Goal: Transaction & Acquisition: Purchase product/service

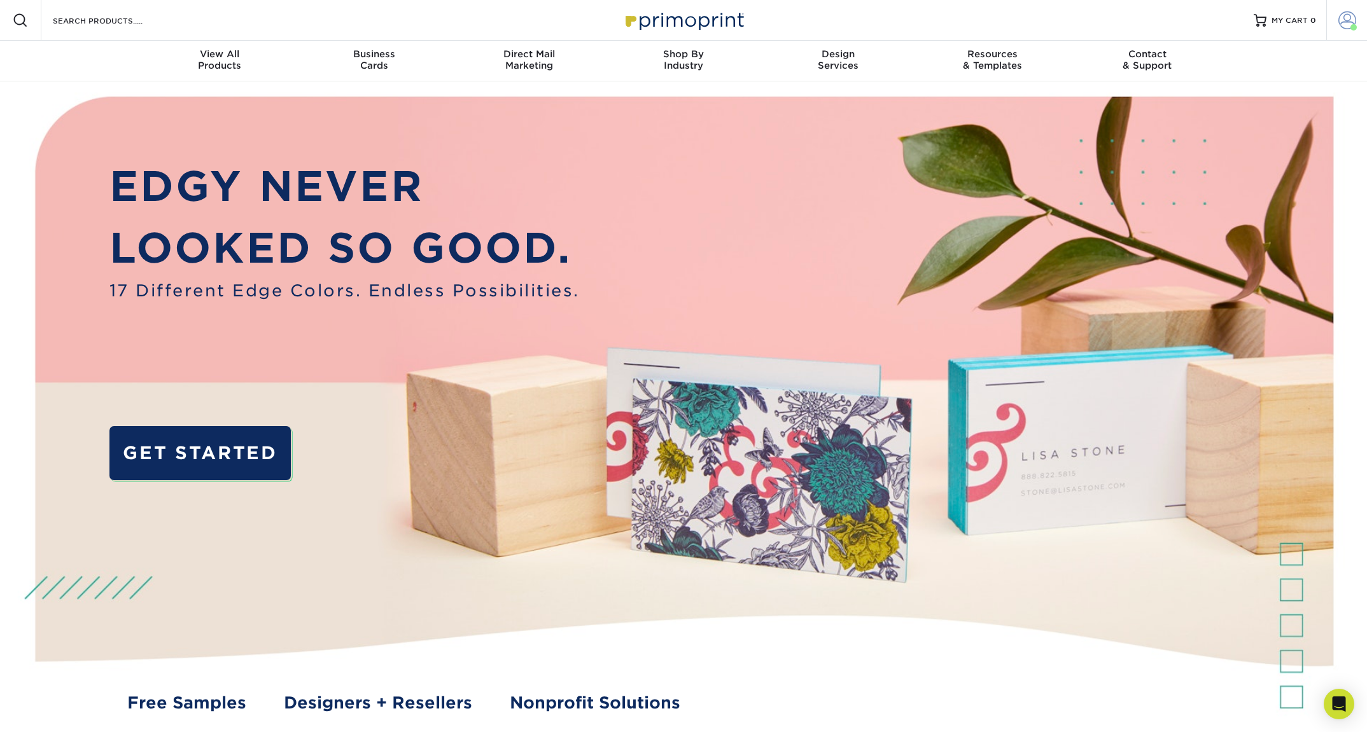
click at [1333, 18] on link "Account" at bounding box center [1346, 20] width 41 height 41
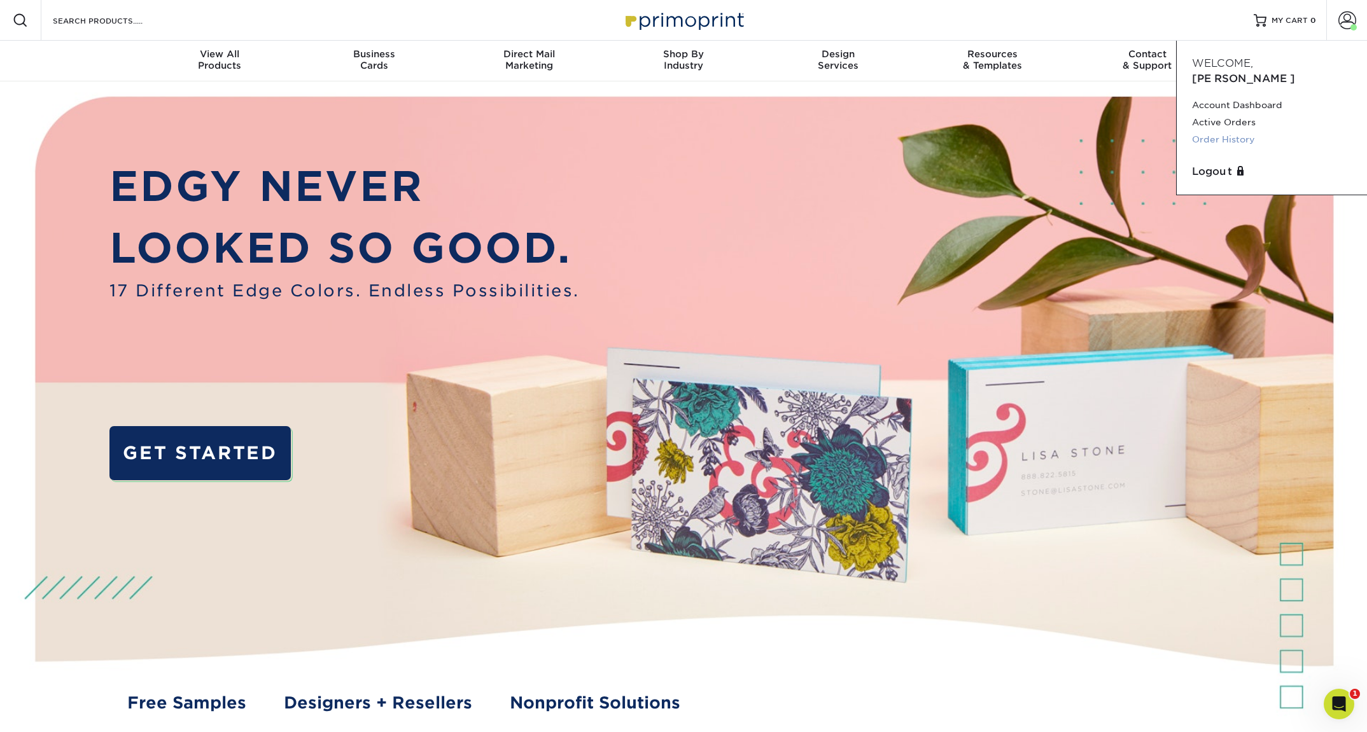
click at [1222, 131] on link "Order History" at bounding box center [1272, 139] width 160 height 17
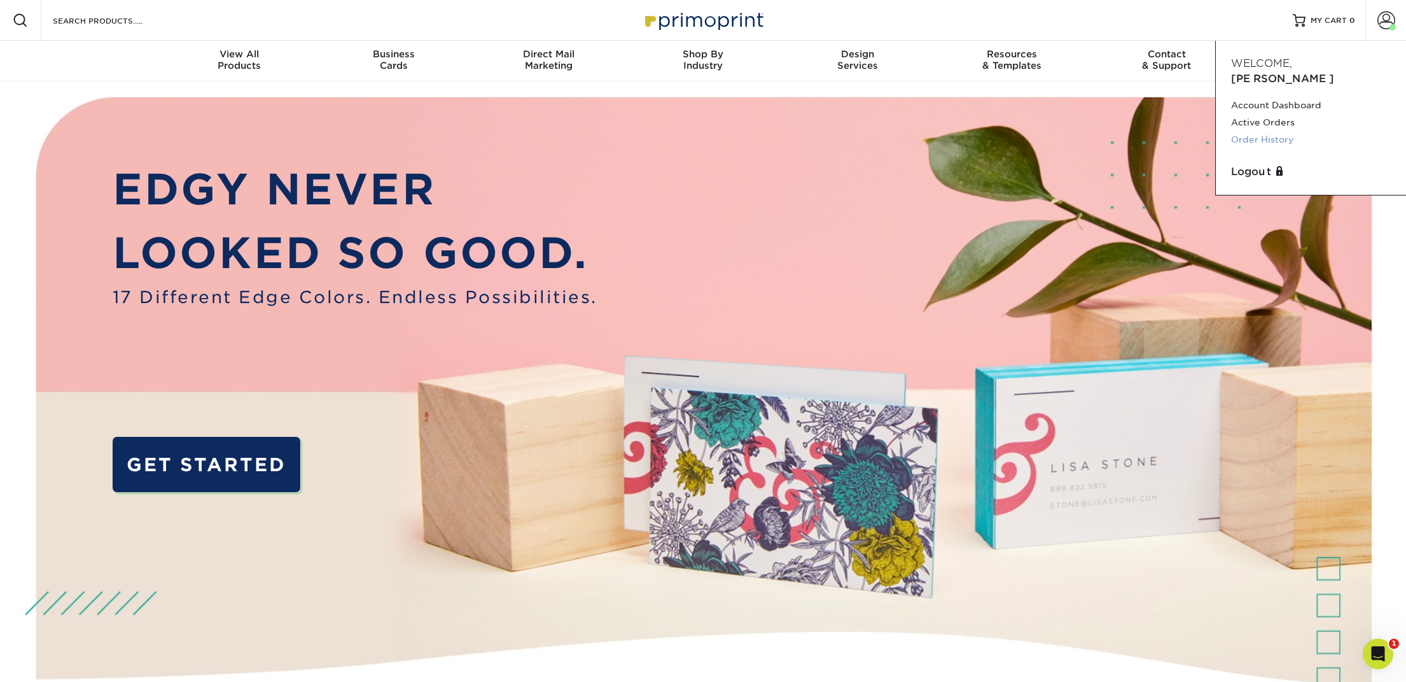
click at [1271, 131] on link "Order History" at bounding box center [1311, 139] width 160 height 17
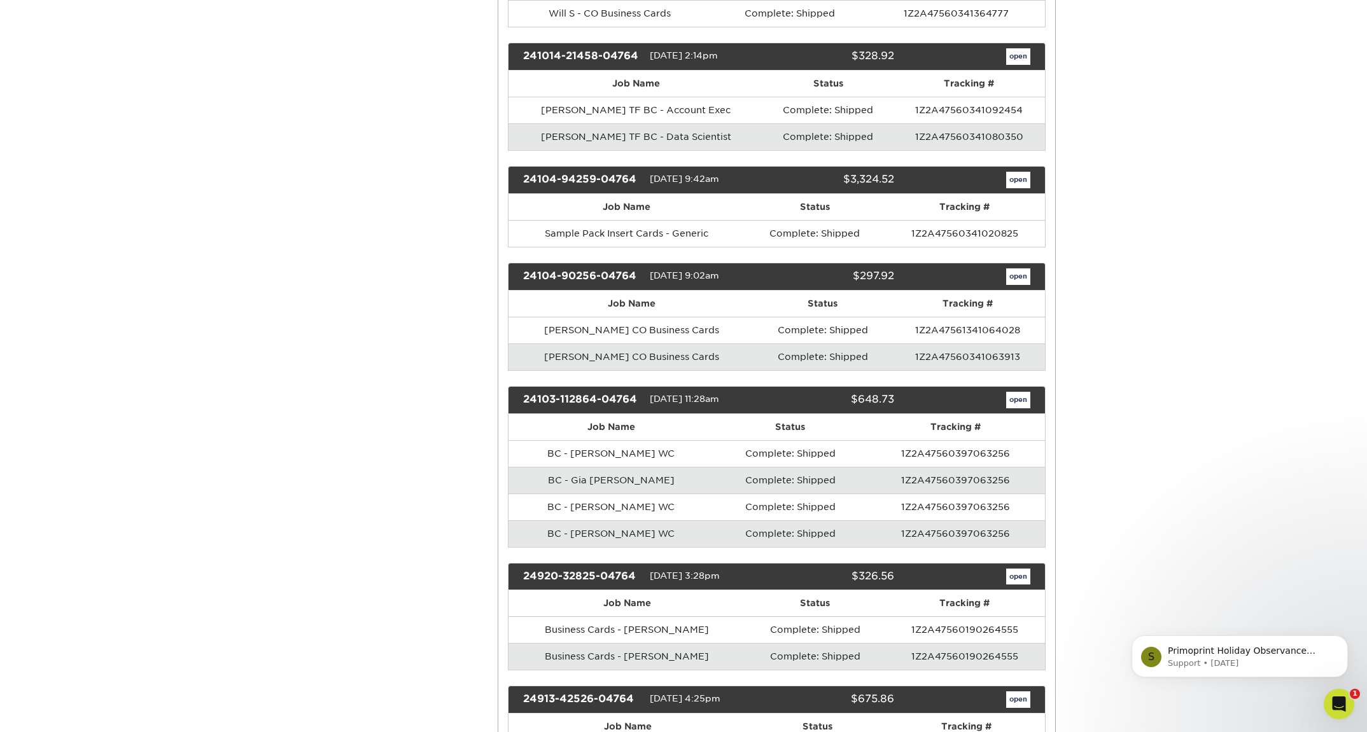
scroll to position [1490, 0]
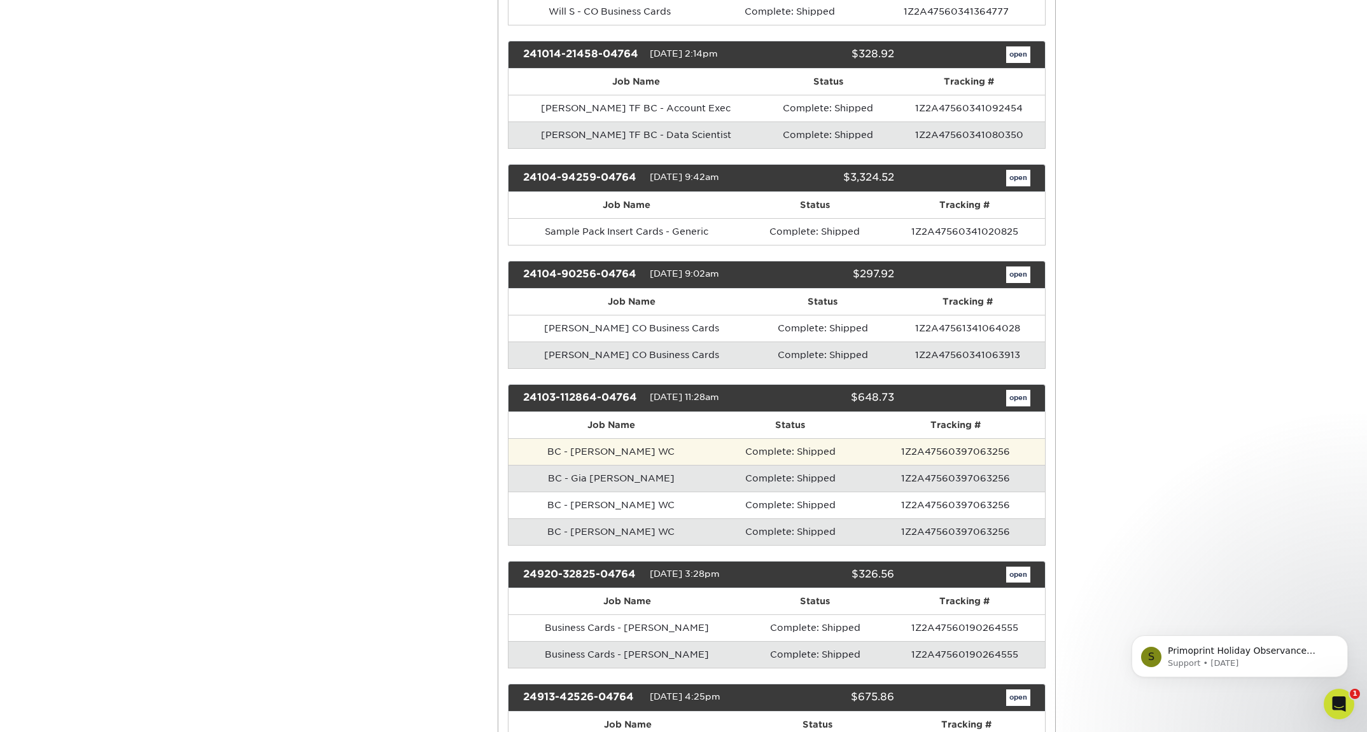
click at [614, 444] on td "BC - Jeff Sharpe WC" at bounding box center [611, 451] width 206 height 27
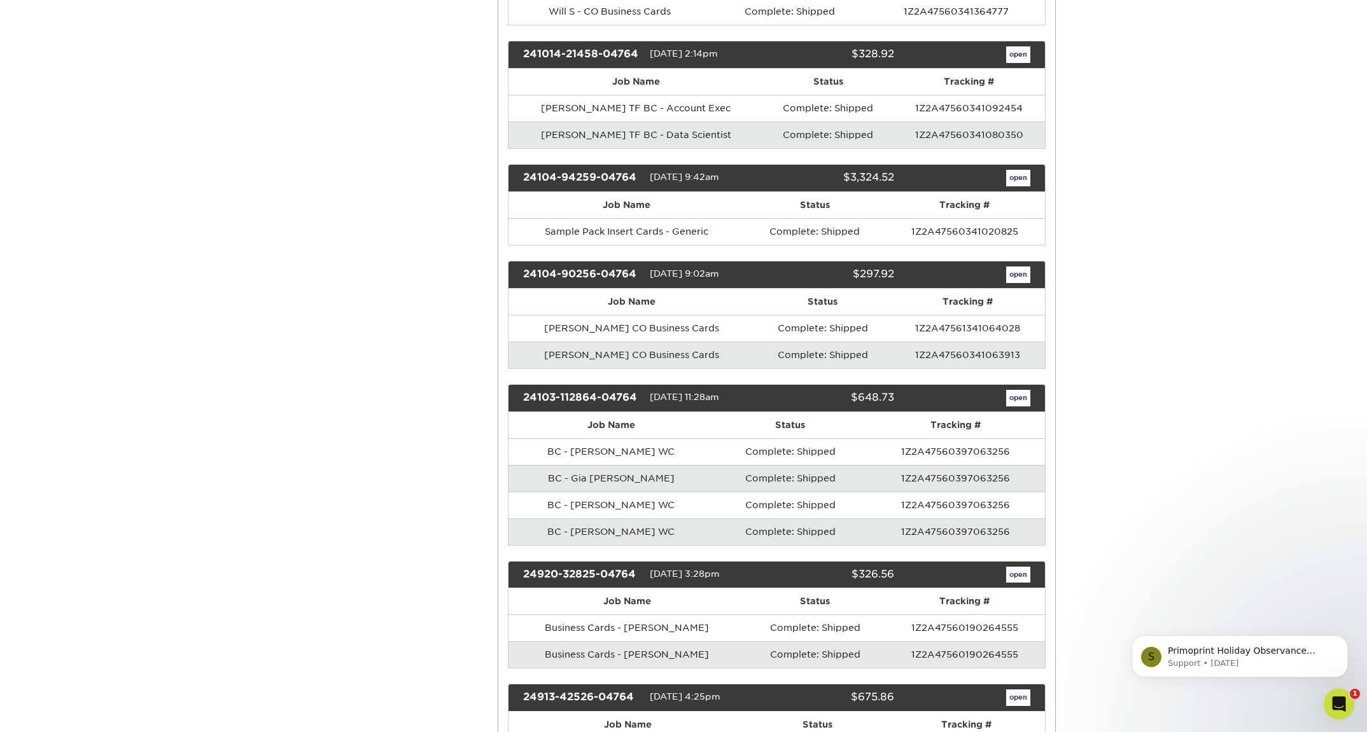
click at [1019, 390] on link "open" at bounding box center [1018, 398] width 24 height 17
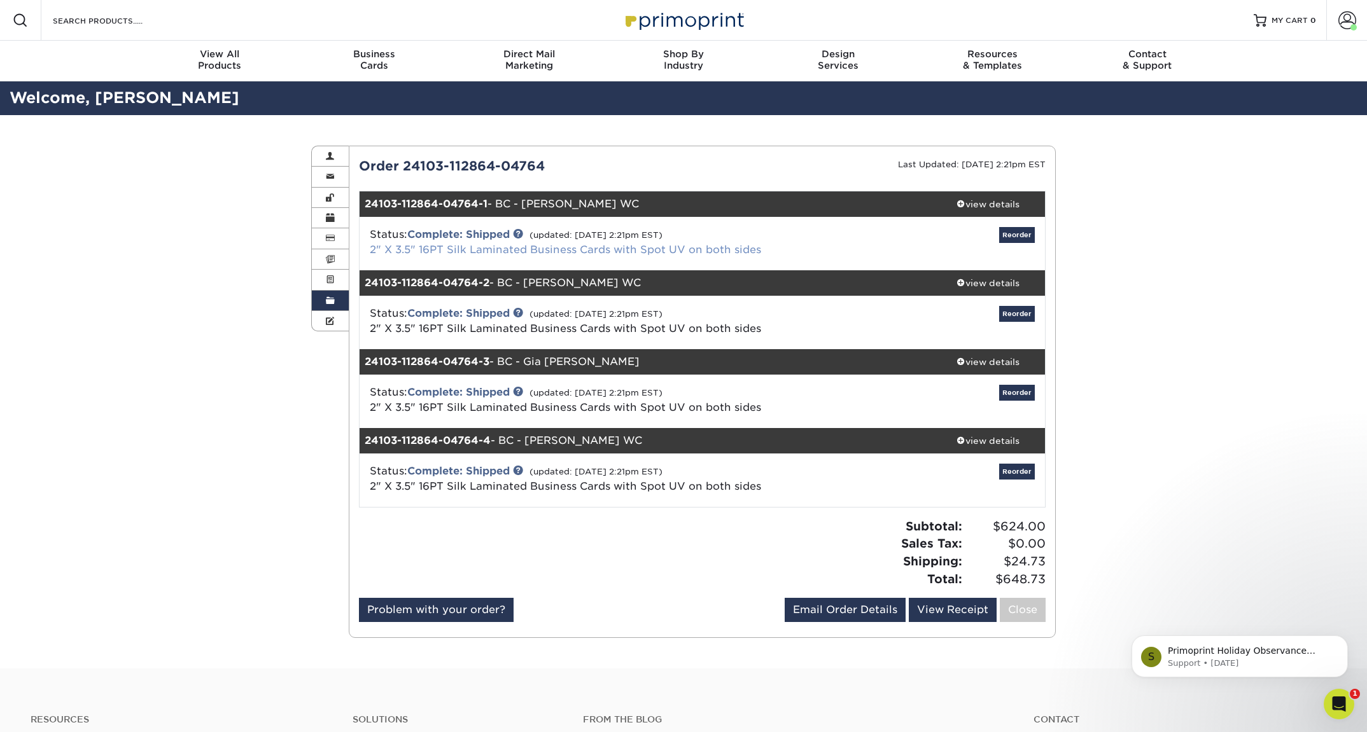
click at [445, 250] on link "2" X 3.5" 16PT Silk Laminated Business Cards with Spot UV on both sides" at bounding box center [565, 250] width 391 height 12
click at [1198, 247] on div "Order History Account Overview Contact Information Change Password Address Book…" at bounding box center [683, 392] width 1367 height 554
click at [960, 438] on span at bounding box center [960, 440] width 9 height 9
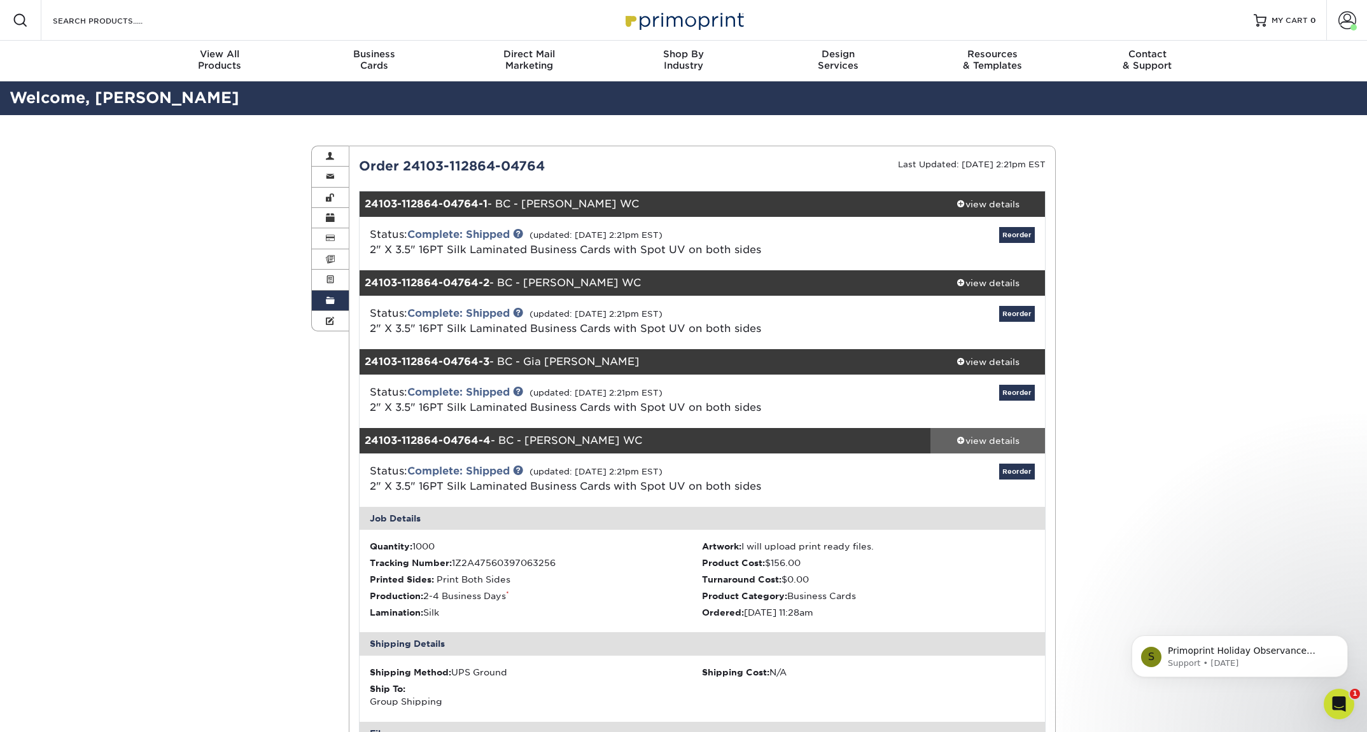
click at [960, 438] on span at bounding box center [960, 440] width 9 height 9
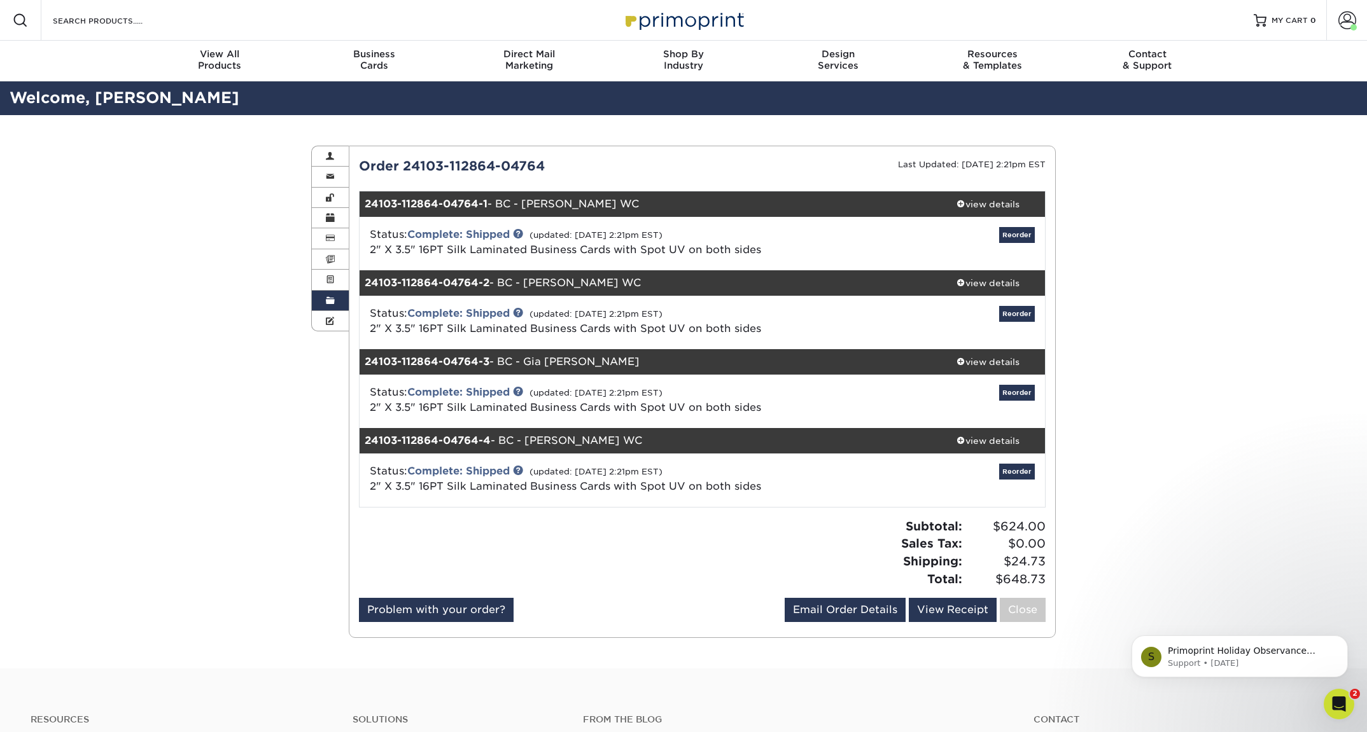
scroll to position [1, 0]
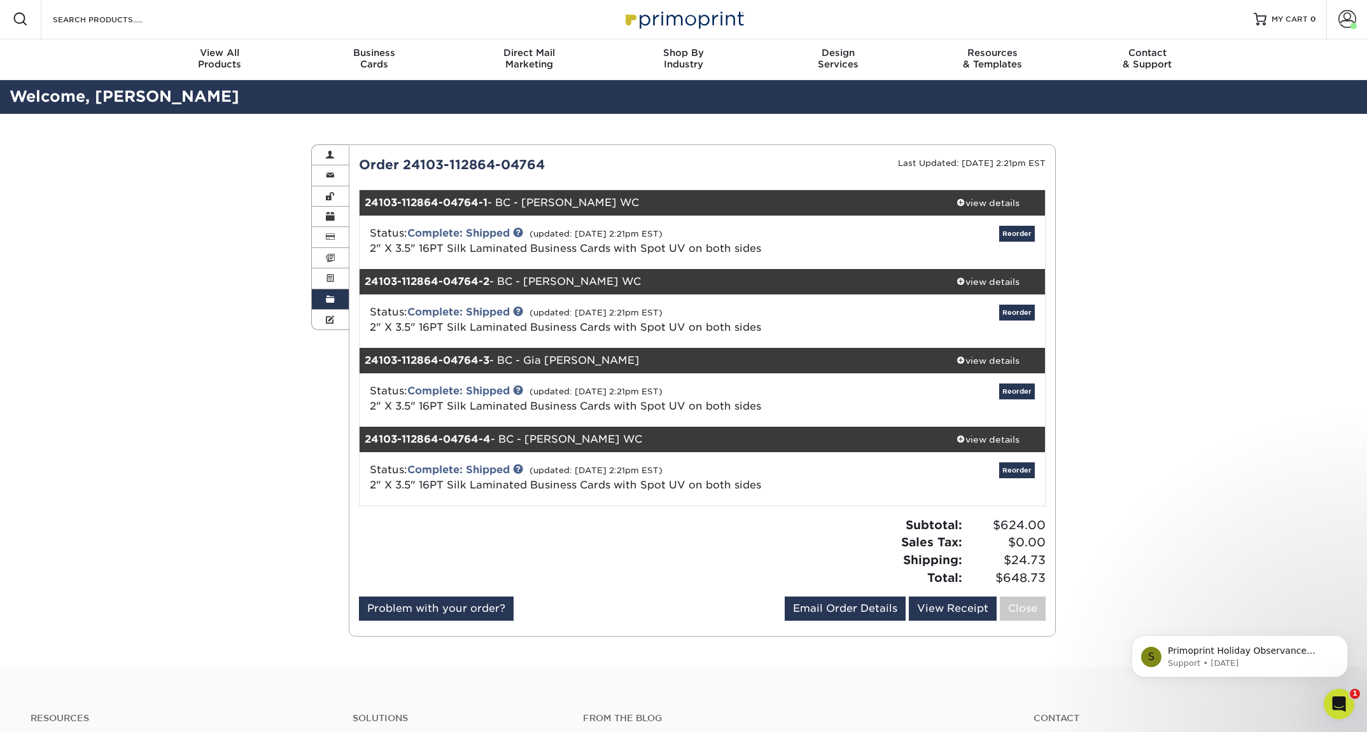
click at [1242, 473] on div "Order History Account Overview Contact Information Change Password Address Book…" at bounding box center [683, 391] width 1367 height 554
click at [521, 470] on link at bounding box center [518, 469] width 10 height 10
click at [1130, 350] on div "Order History Account Overview Contact Information Change Password Address Book…" at bounding box center [683, 391] width 1367 height 554
click at [1354, 18] on span at bounding box center [1347, 19] width 18 height 18
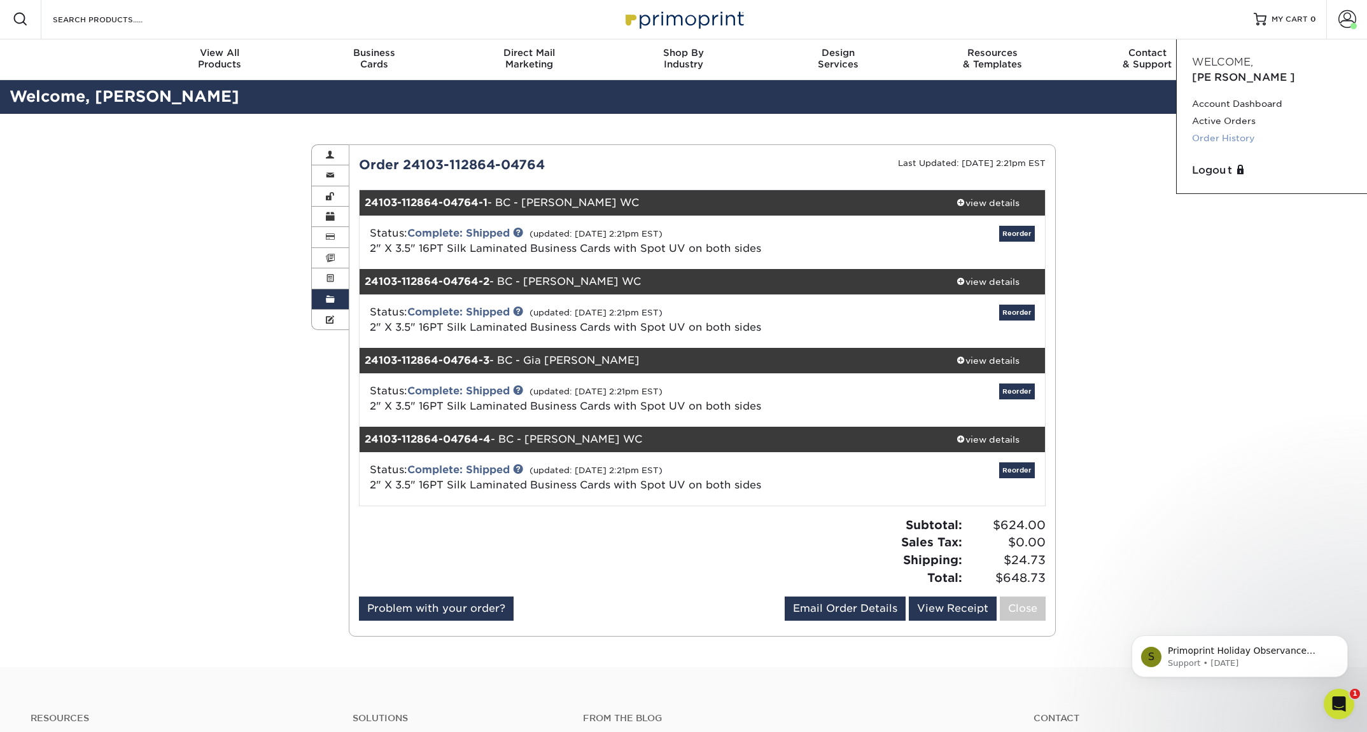
click at [1230, 130] on link "Order History" at bounding box center [1272, 138] width 160 height 17
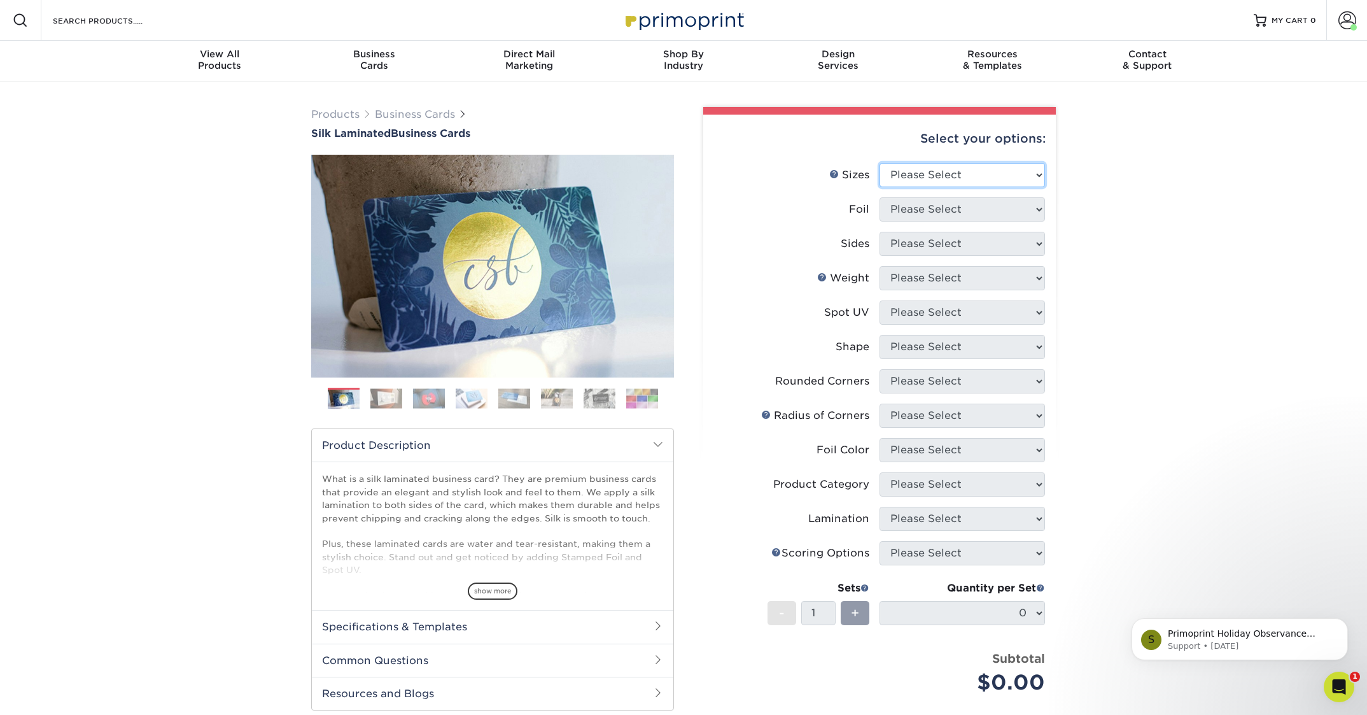
select select "2.00x3.50"
click at [1229, 254] on div "Products Business Cards Silk Laminated Business Cards Previous Next" at bounding box center [683, 483] width 1367 height 805
click at [1344, 624] on icon "Dismiss notification" at bounding box center [1344, 621] width 7 height 7
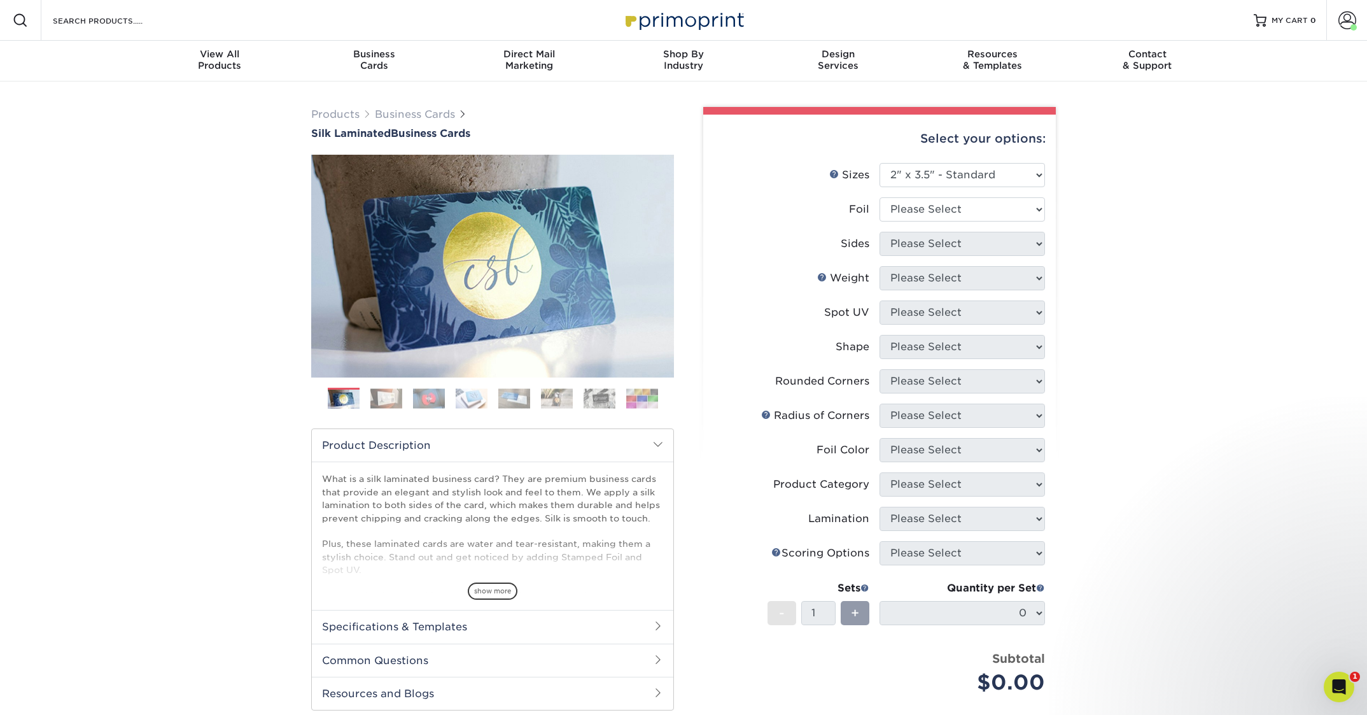
click at [1188, 221] on div "Products Business Cards Silk Laminated Business Cards Previous Next" at bounding box center [683, 483] width 1367 height 805
select select "0"
drag, startPoint x: 1282, startPoint y: 253, endPoint x: 1350, endPoint y: 248, distance: 68.2
click at [1284, 251] on div "Products Business Cards Silk Laminated Business Cards Previous Next" at bounding box center [683, 483] width 1367 height 805
select select "13abbda7-1d64-4f25-8bb2-c179b224825d"
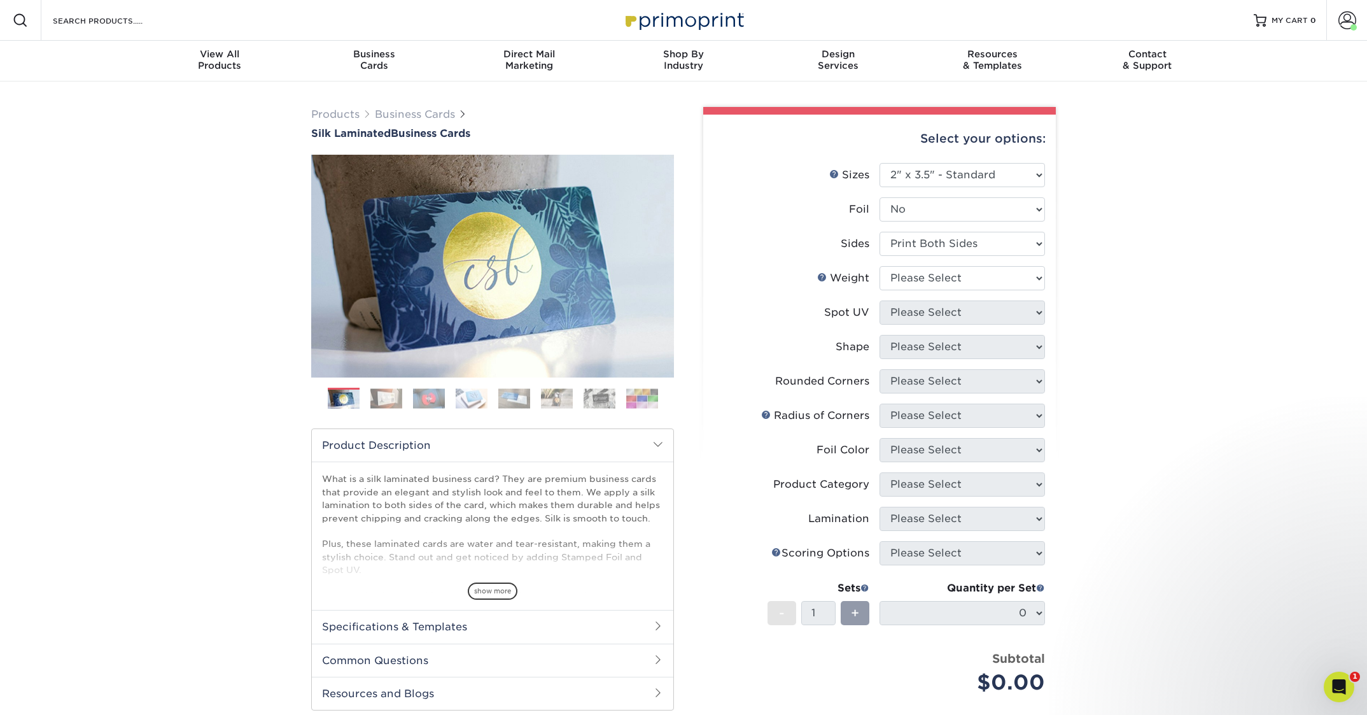
click at [1147, 297] on div "Products Business Cards Silk Laminated Business Cards Previous Next" at bounding box center [683, 483] width 1367 height 805
select select "16PT"
select select "0"
select select "standard"
select select "0"
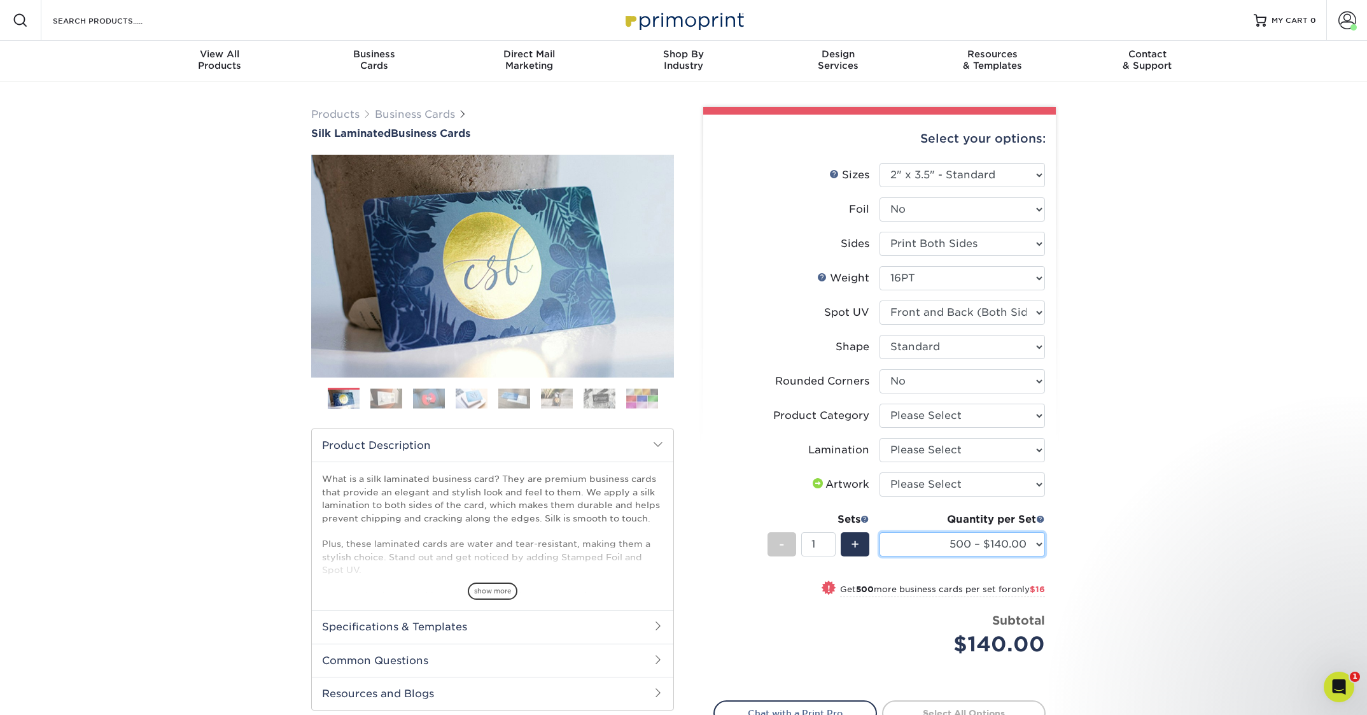
select select "1000 – $156.00"
click at [1165, 481] on div "Products Business Cards Silk Laminated Business Cards Previous Next" at bounding box center [683, 464] width 1367 height 767
select select "upload"
drag, startPoint x: 1037, startPoint y: 484, endPoint x: 1068, endPoint y: 449, distance: 46.5
click at [1143, 467] on div "Products Business Cards Silk Laminated Business Cards Previous Next" at bounding box center [683, 464] width 1367 height 767
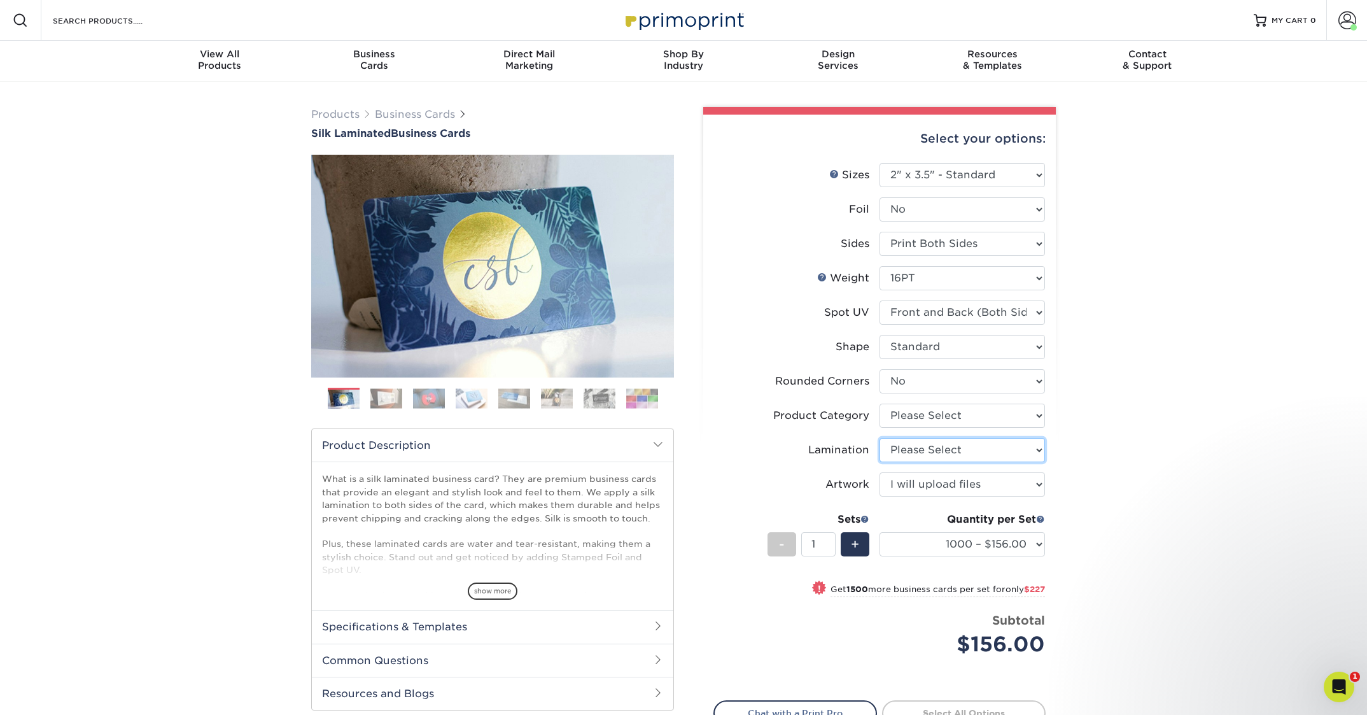
select select "ccacb42f-45f7-42d3-bbd3-7c8421cf37f0"
select select "3b5148f1-0588-4f88-a218-97bcfdce65c1"
click at [1142, 393] on div "Products Business Cards Silk Laminated Business Cards Previous Next" at bounding box center [683, 464] width 1367 height 767
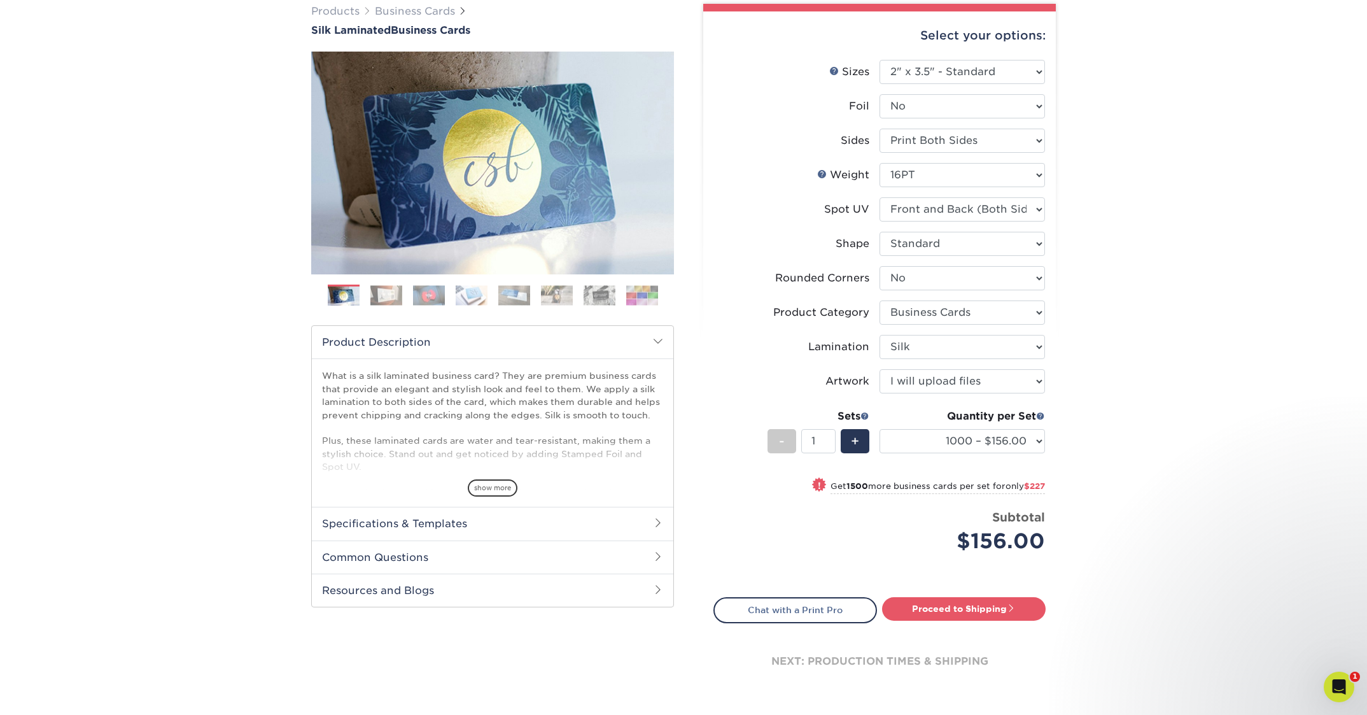
scroll to position [104, 0]
click at [986, 606] on link "Proceed to Shipping" at bounding box center [964, 607] width 164 height 23
type input "Set 1"
select select "cb454609-49fa-4780-9579-c9522ab991d3"
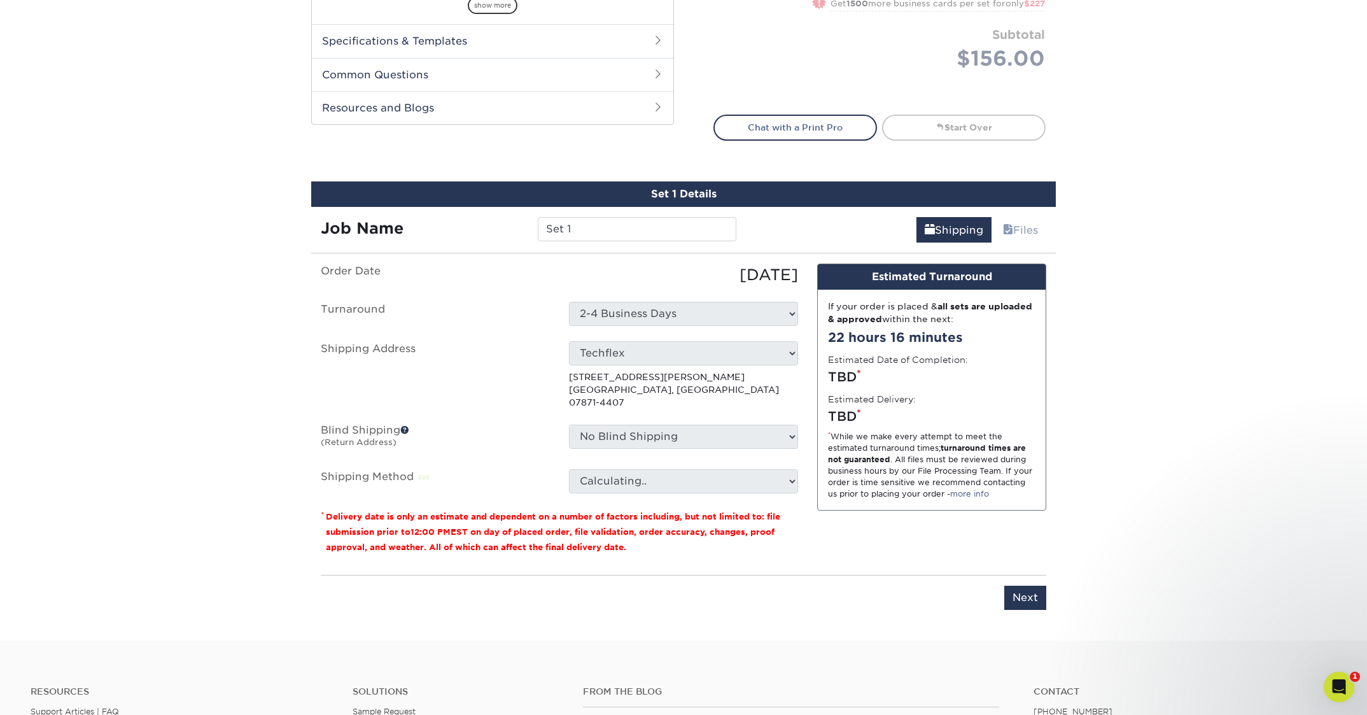
scroll to position [734, 0]
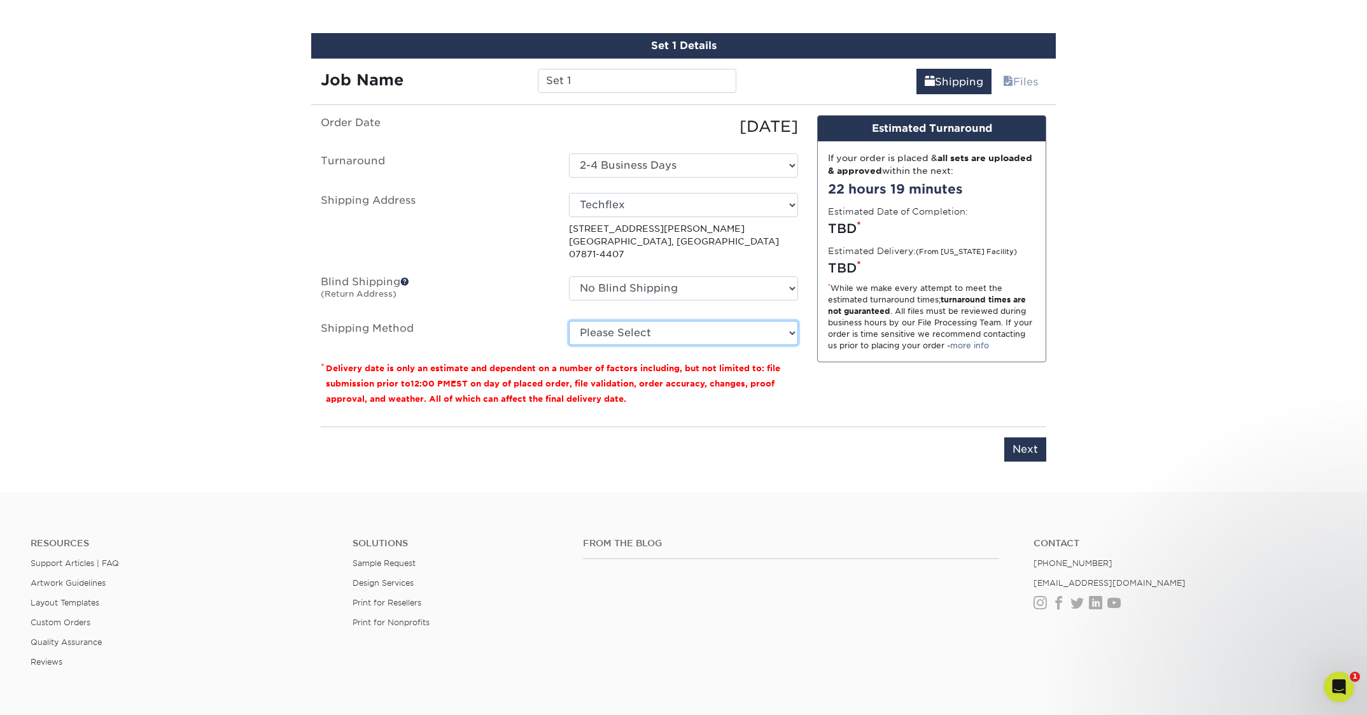
select select "03"
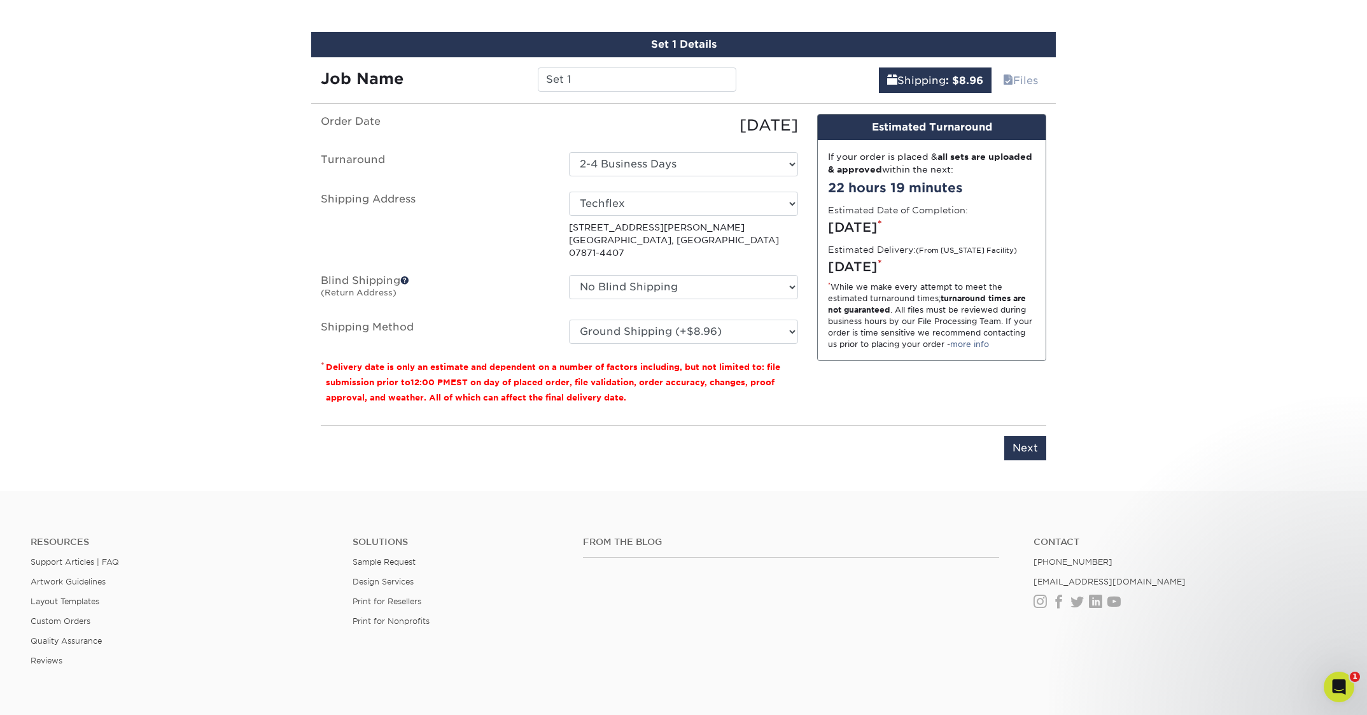
click at [598, 74] on input "Set 1" at bounding box center [637, 79] width 198 height 24
click at [573, 78] on input "WC- BC- Jeff S." at bounding box center [637, 79] width 198 height 24
click at [564, 77] on input "WC- BC- Jeff S." at bounding box center [637, 79] width 198 height 24
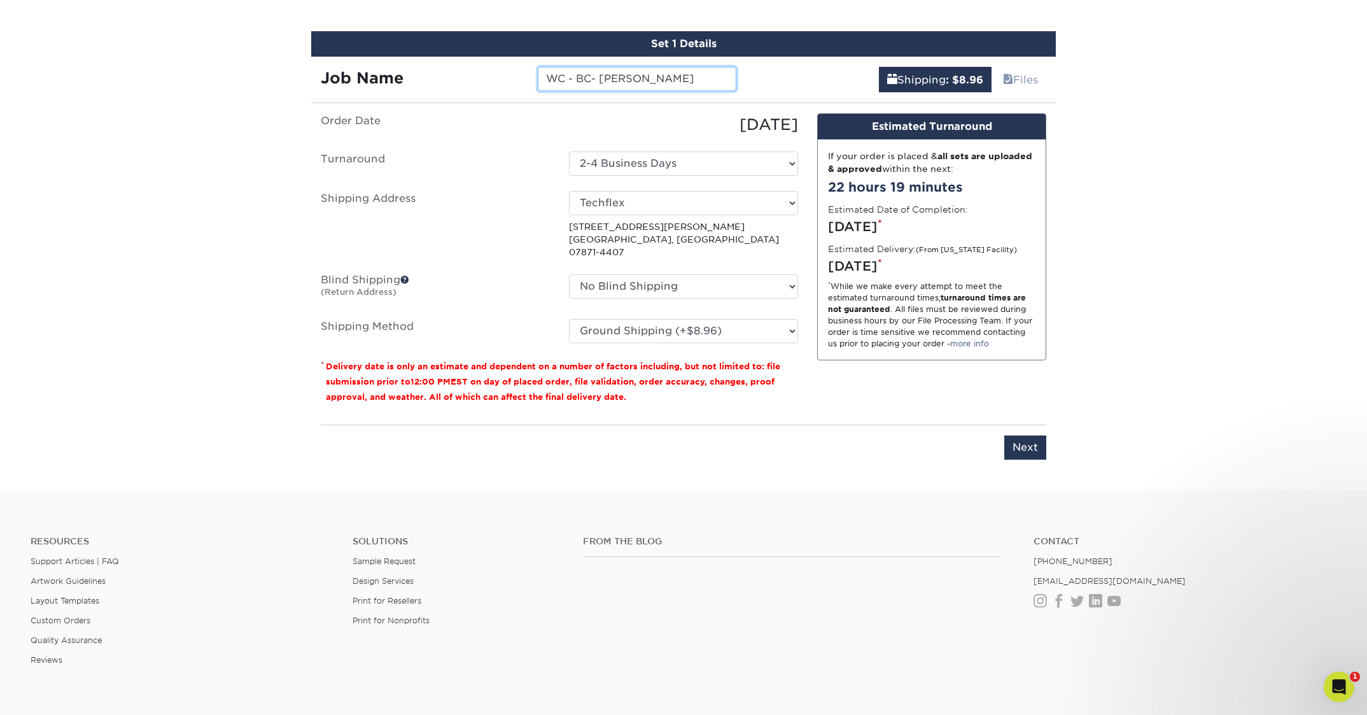
click at [592, 77] on input "WC - BC- Jeff S." at bounding box center [637, 79] width 198 height 24
click at [658, 82] on input "WC - BC - Jeff S." at bounding box center [637, 79] width 198 height 24
type input "WC - BC - Jeff S."
click at [885, 429] on div "Please enter job name and select desired turnaround time, shipping address and …" at bounding box center [683, 441] width 725 height 35
click at [1022, 435] on input "Next" at bounding box center [1025, 447] width 42 height 24
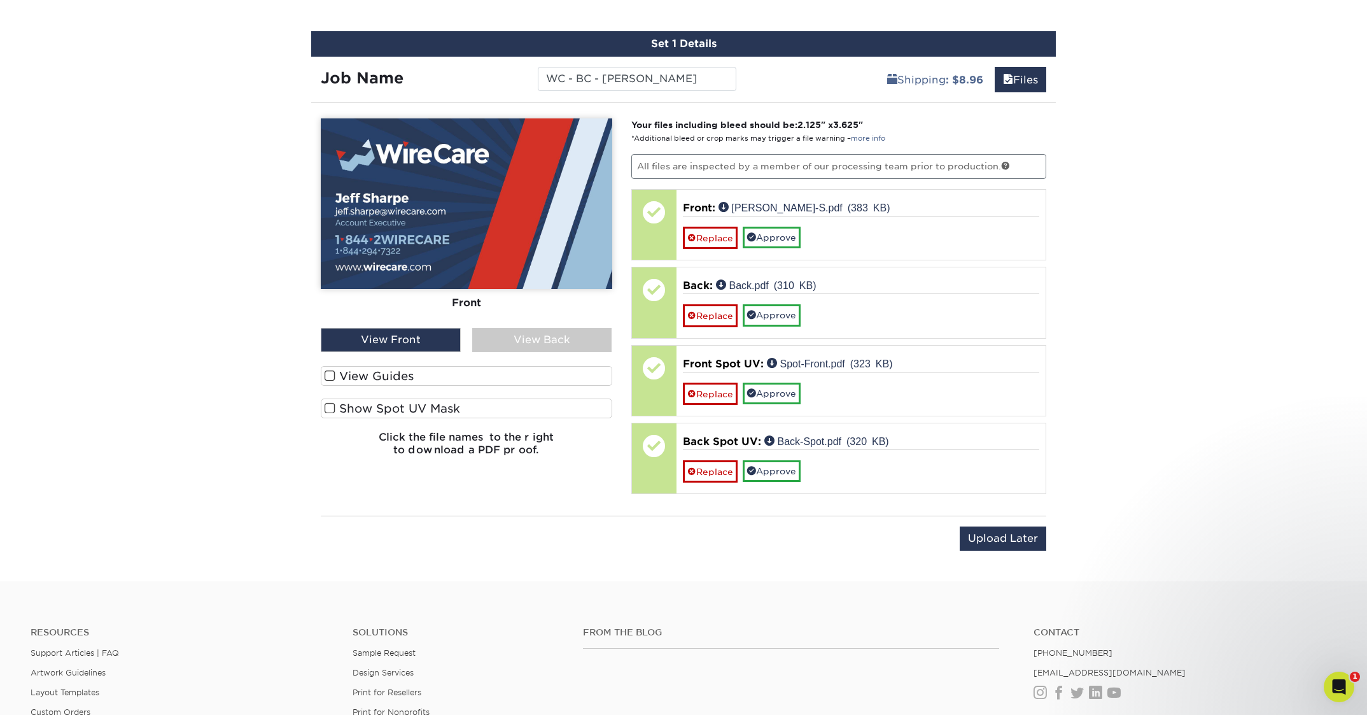
click at [365, 375] on label "View Guides" at bounding box center [466, 376] width 291 height 20
click at [0, 0] on input "View Guides" at bounding box center [0, 0] width 0 height 0
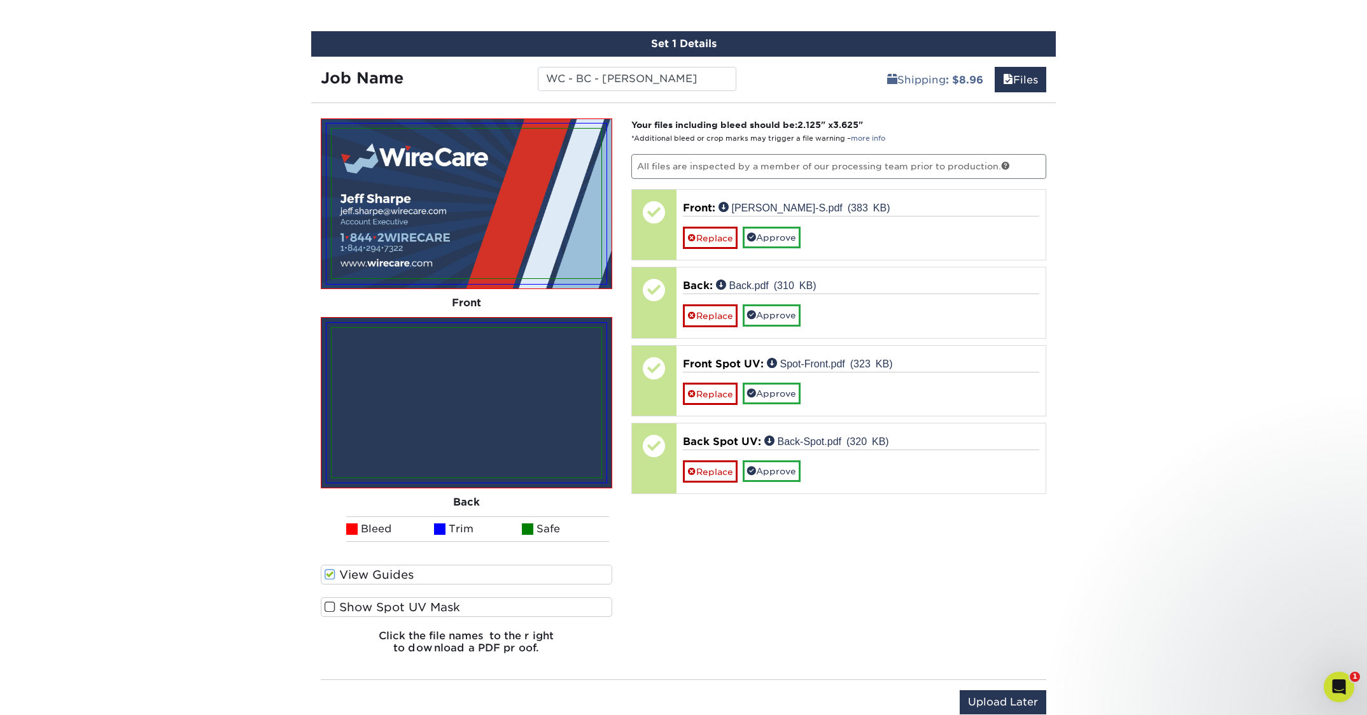
click at [352, 607] on label "Show Spot UV Mask" at bounding box center [466, 607] width 291 height 20
click at [0, 0] on input "Show Spot UV Mask" at bounding box center [0, 0] width 0 height 0
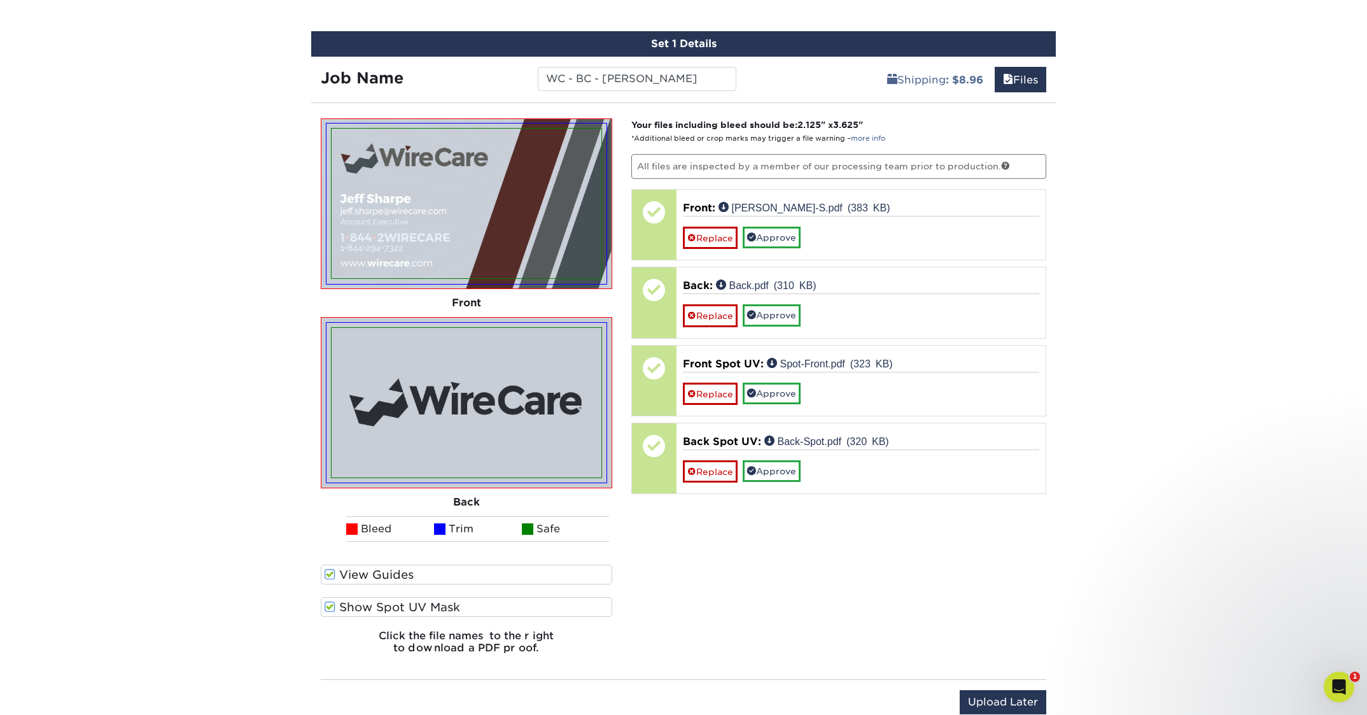
click at [332, 605] on span at bounding box center [330, 607] width 11 height 12
click at [0, 0] on input "Show Spot UV Mask" at bounding box center [0, 0] width 0 height 0
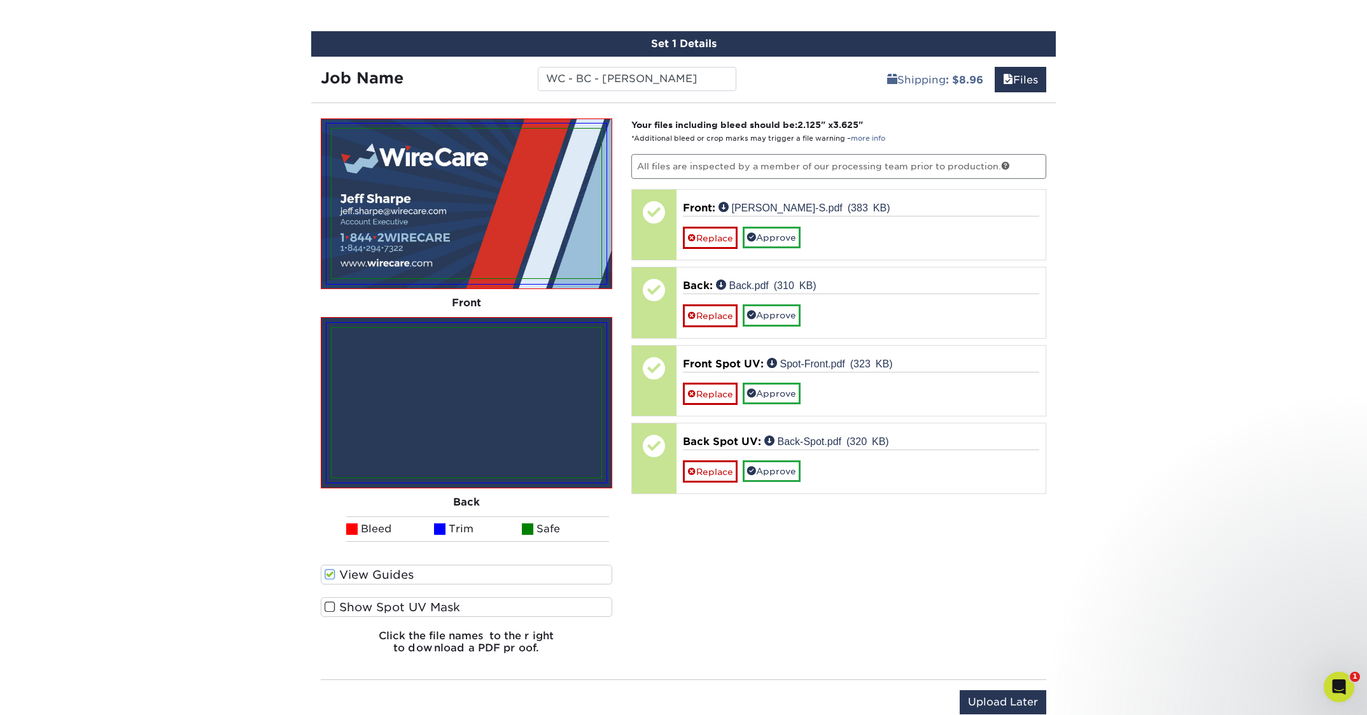
click at [786, 238] on link "Approve" at bounding box center [772, 238] width 58 height 22
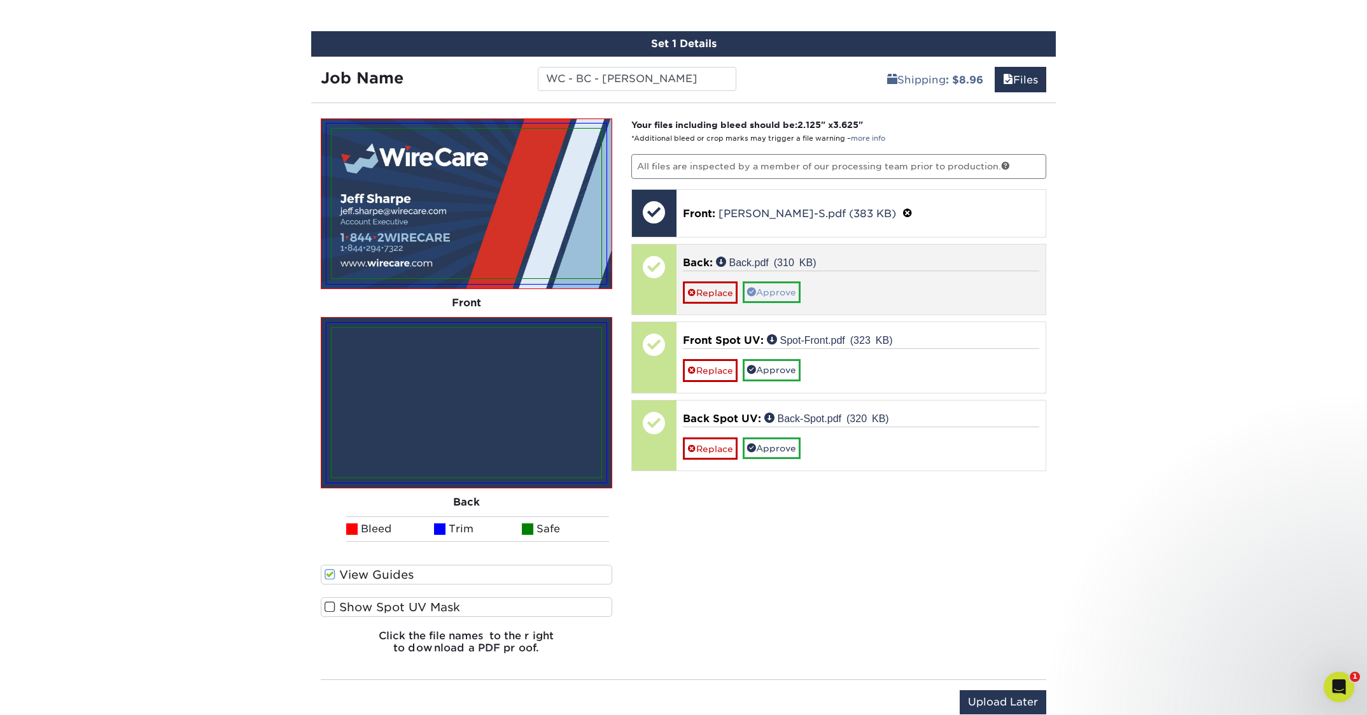
click at [780, 293] on link "Approve" at bounding box center [772, 292] width 58 height 22
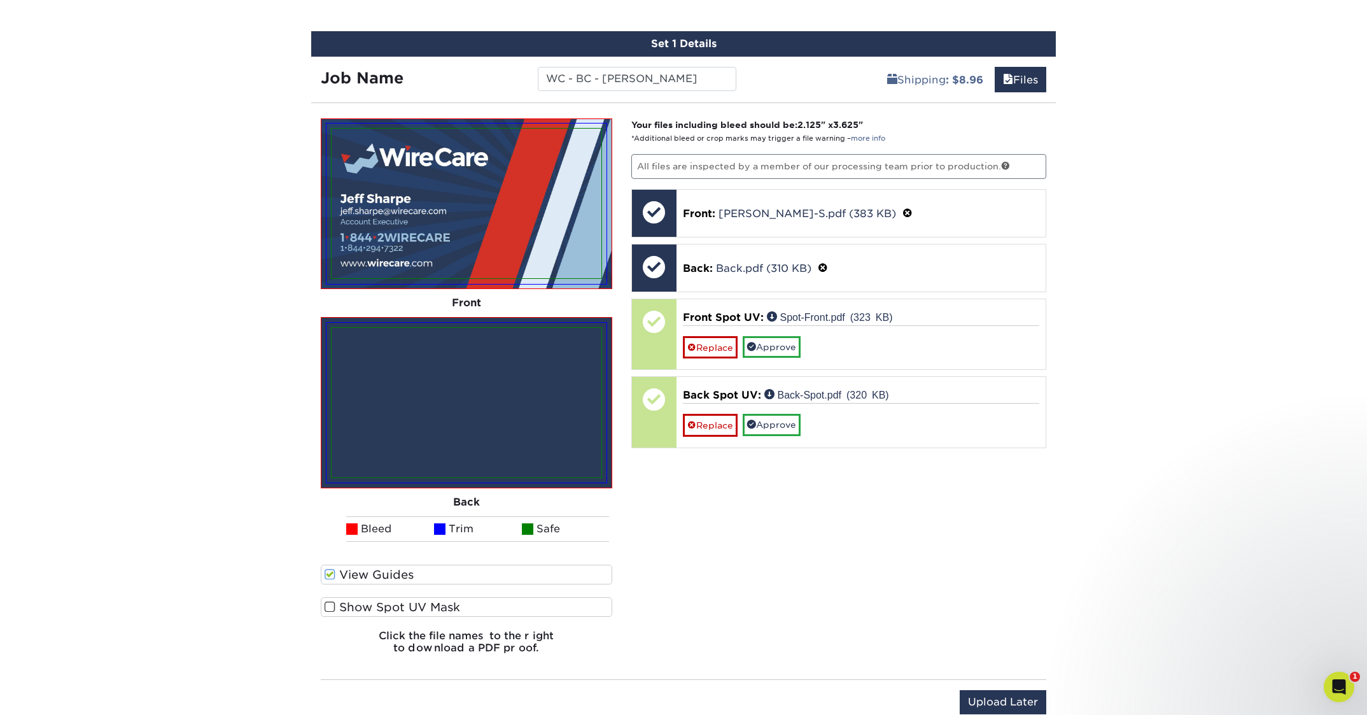
click at [356, 605] on label "Show Spot UV Mask" at bounding box center [466, 607] width 291 height 20
click at [0, 0] on input "Show Spot UV Mask" at bounding box center [0, 0] width 0 height 0
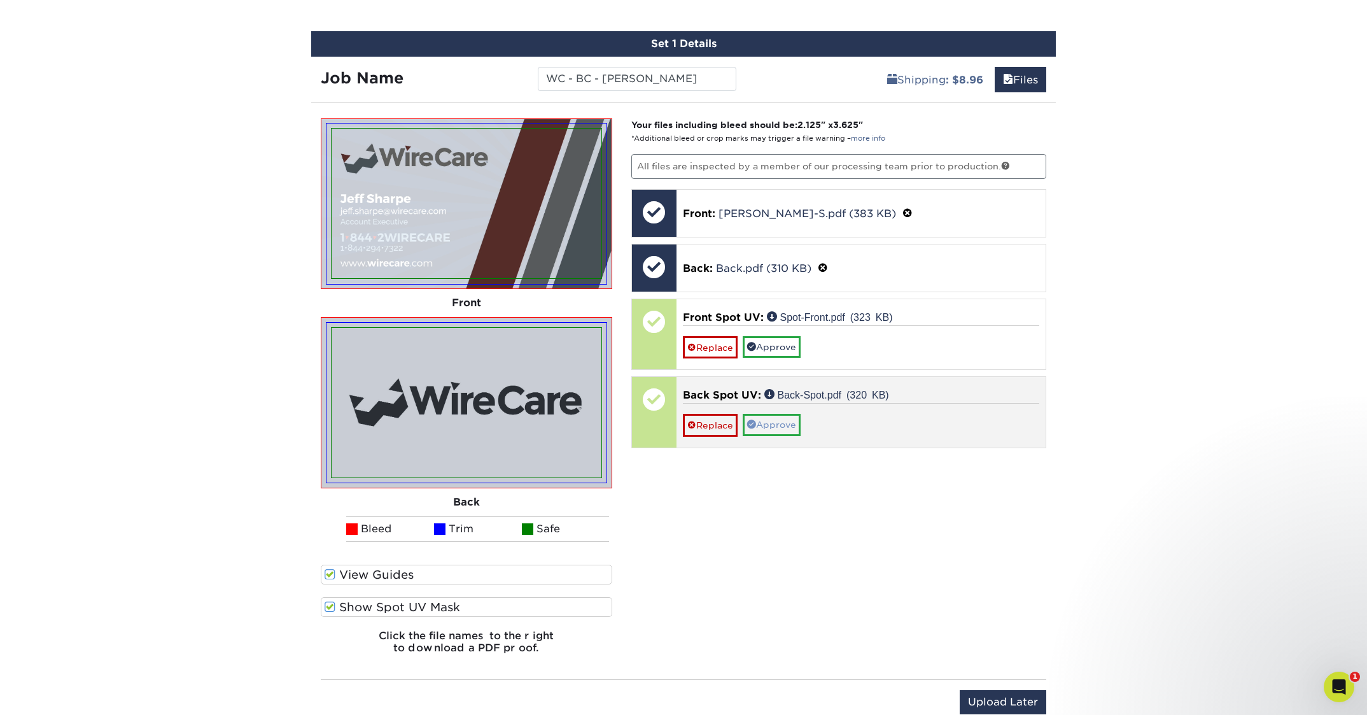
click at [783, 426] on link "Approve" at bounding box center [772, 425] width 58 height 22
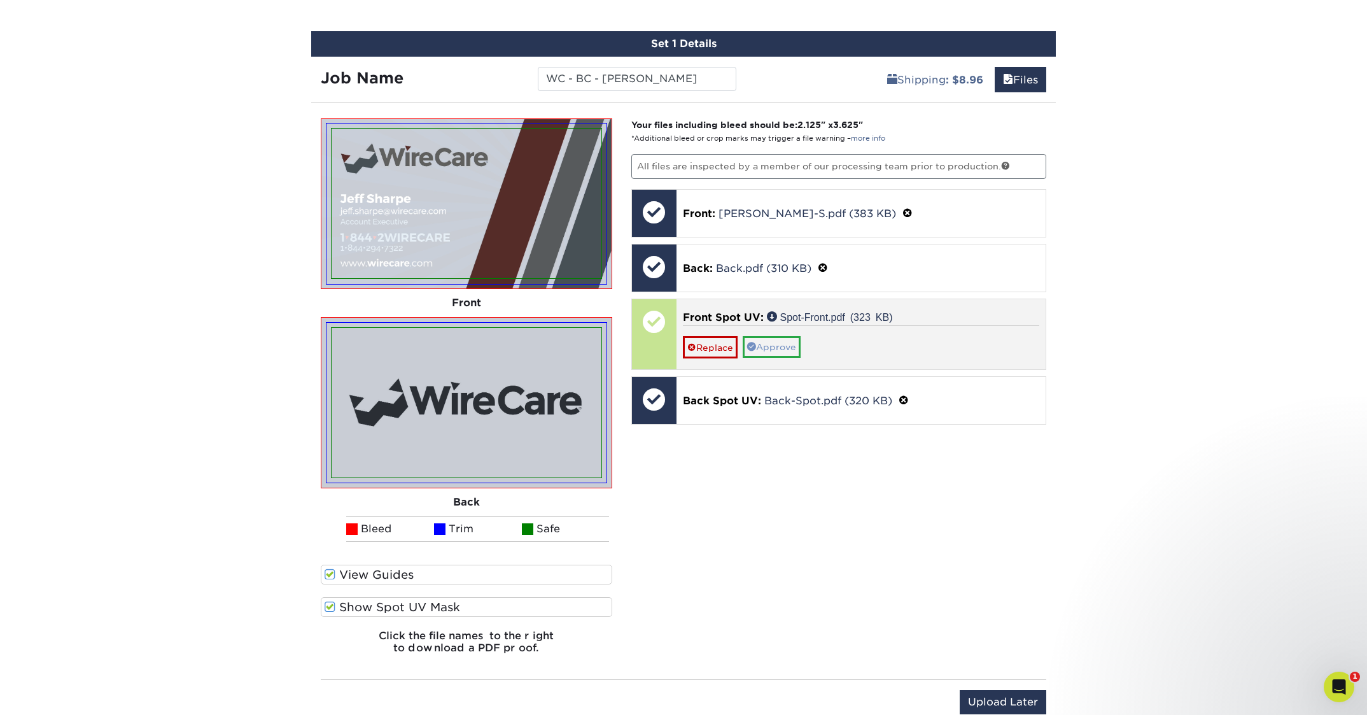
click at [787, 349] on link "Approve" at bounding box center [772, 347] width 58 height 22
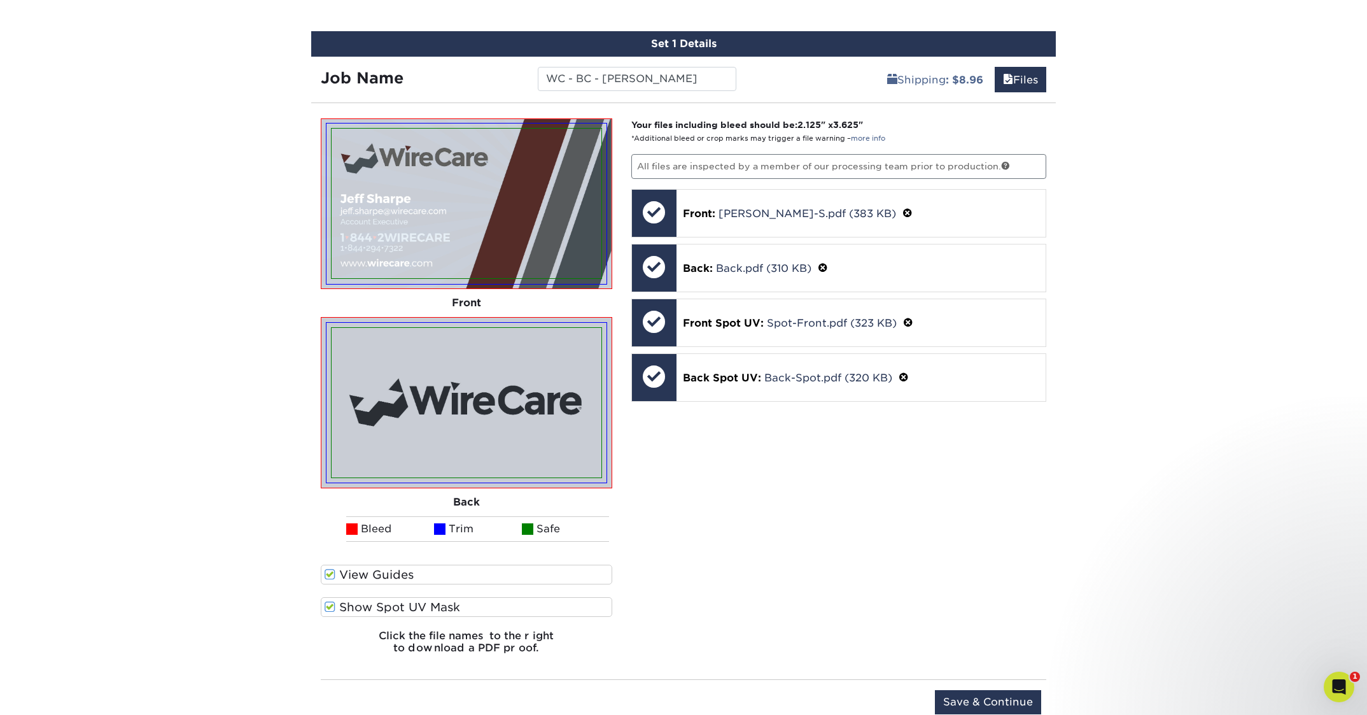
click at [328, 606] on span at bounding box center [330, 607] width 11 height 12
click at [0, 0] on input "Show Spot UV Mask" at bounding box center [0, 0] width 0 height 0
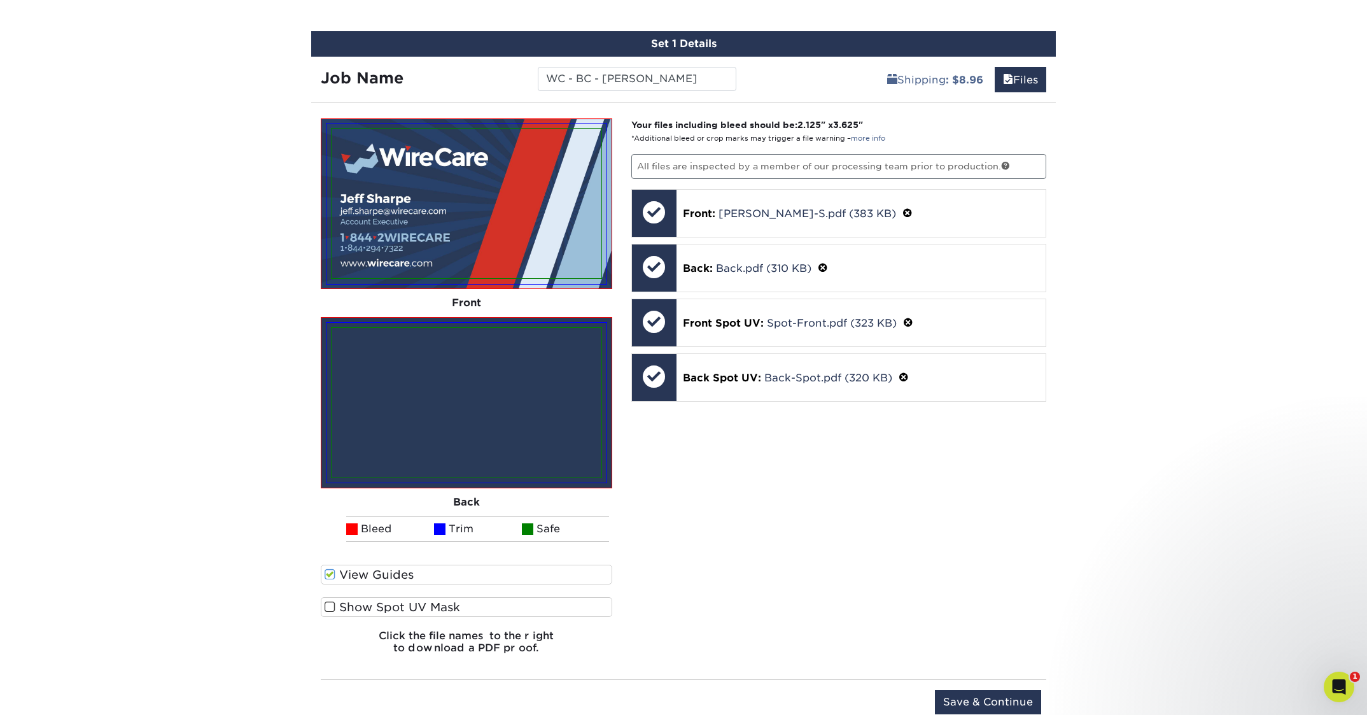
click at [330, 571] on span at bounding box center [330, 574] width 11 height 12
click at [0, 0] on input "View Guides" at bounding box center [0, 0] width 0 height 0
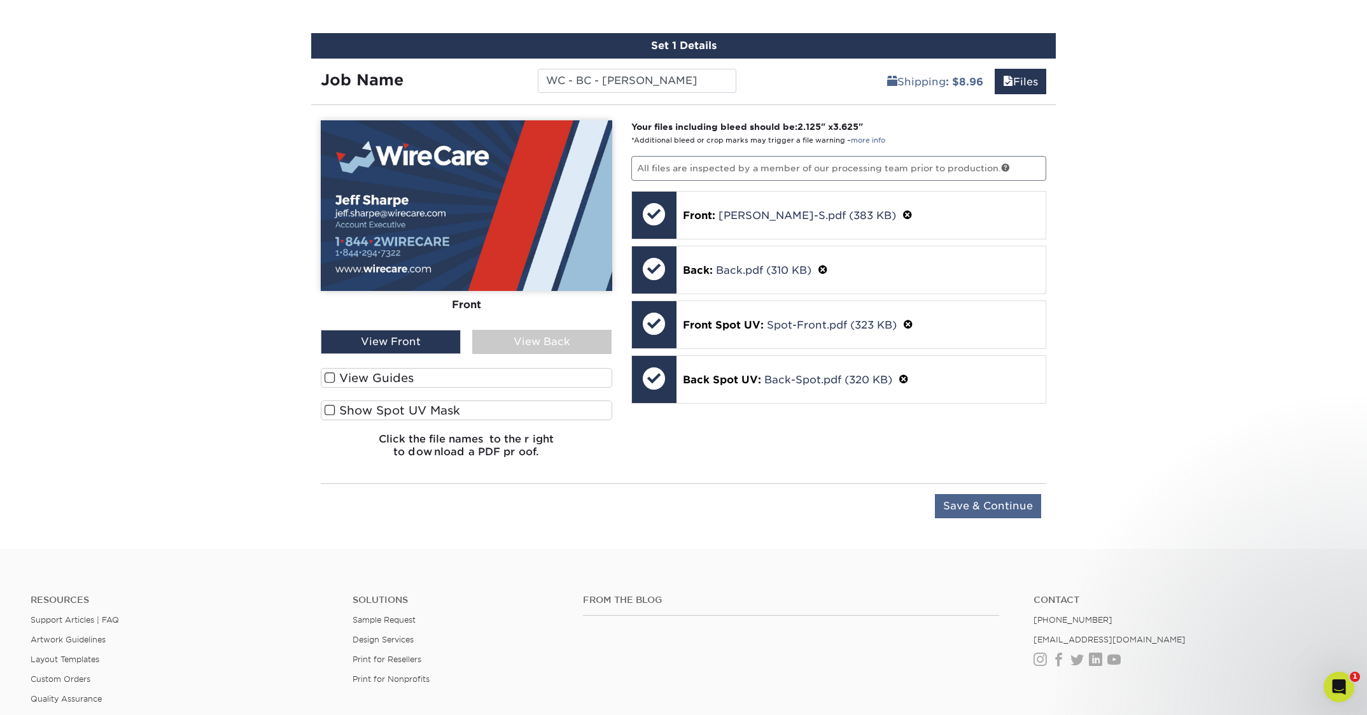
scroll to position [747, 1]
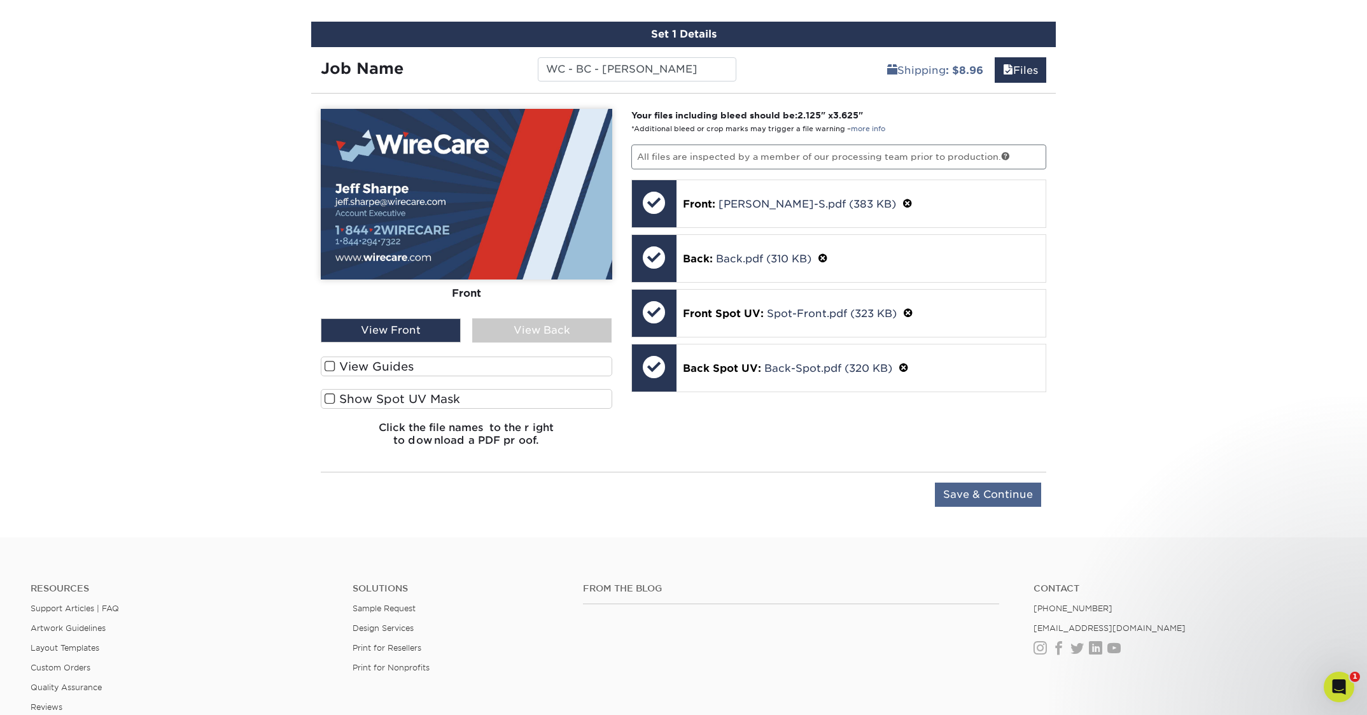
click at [976, 503] on input "Save & Continue" at bounding box center [988, 494] width 106 height 24
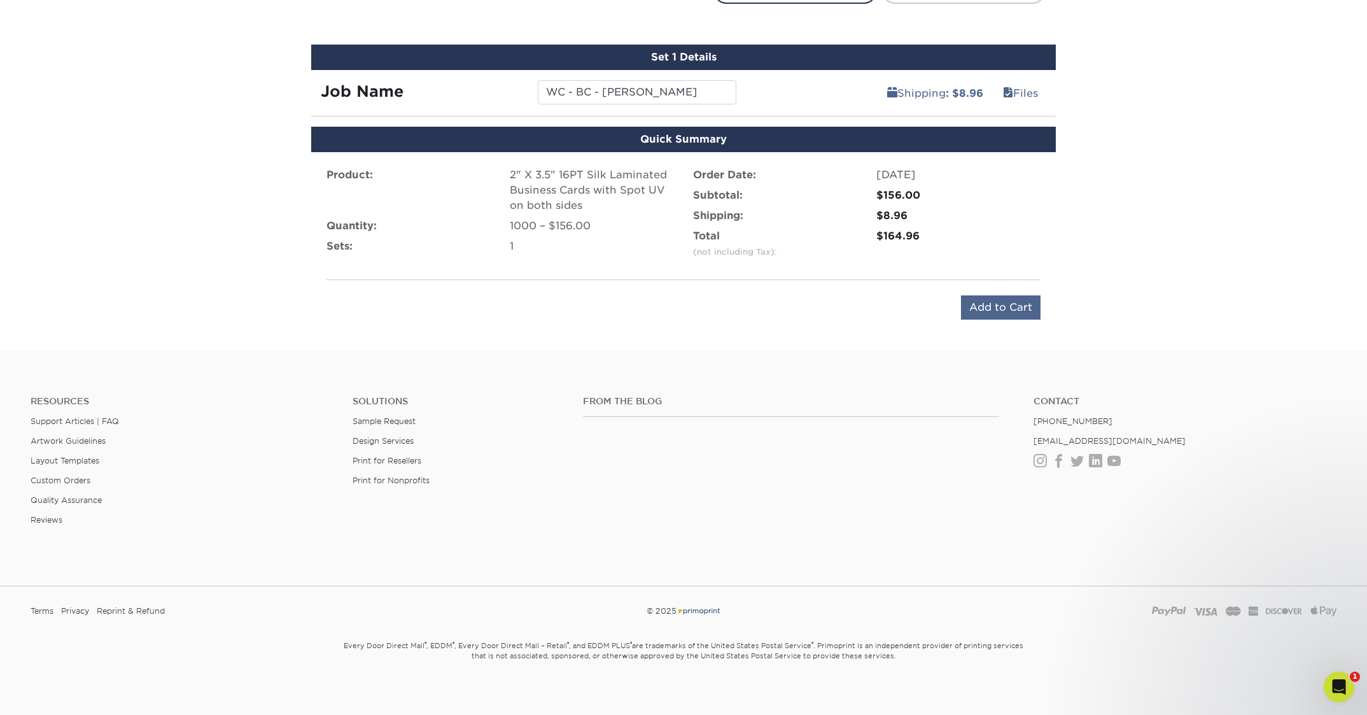
scroll to position [718, 0]
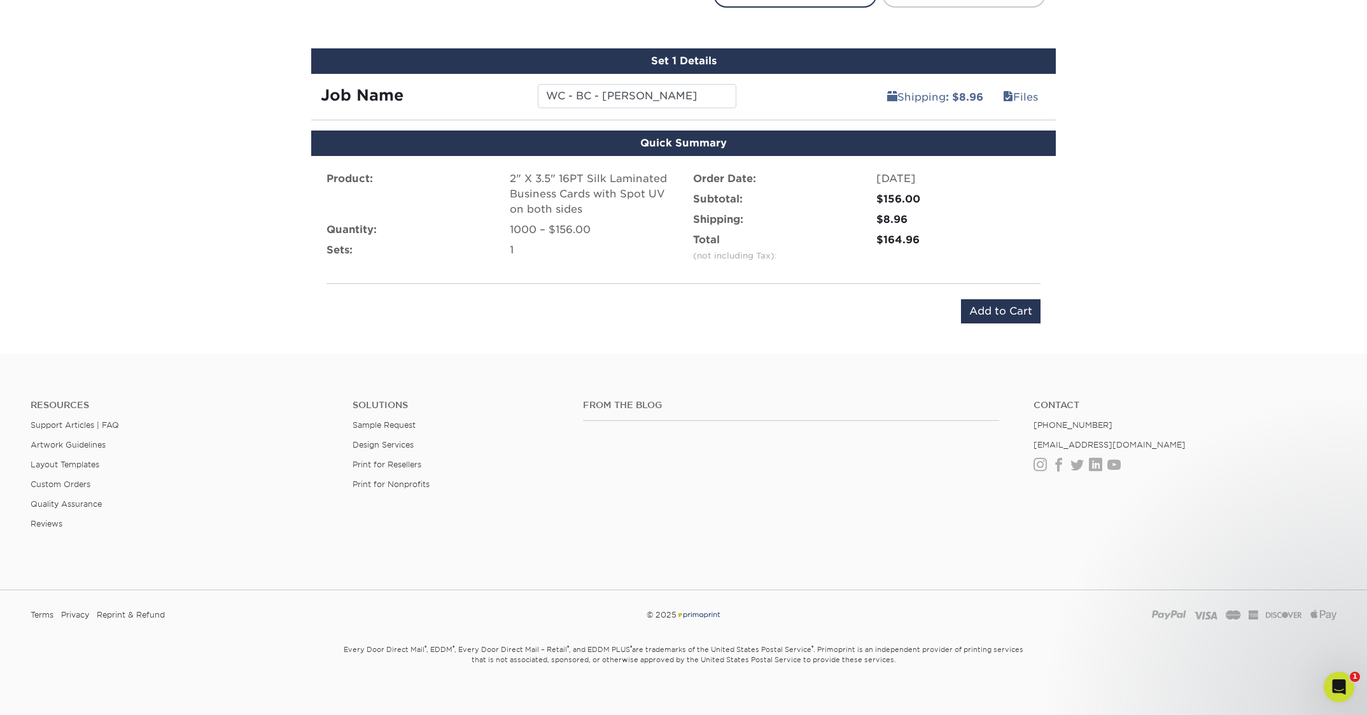
drag, startPoint x: 997, startPoint y: 312, endPoint x: 841, endPoint y: 288, distance: 158.4
click at [997, 313] on input "Add to Cart" at bounding box center [1001, 311] width 80 height 24
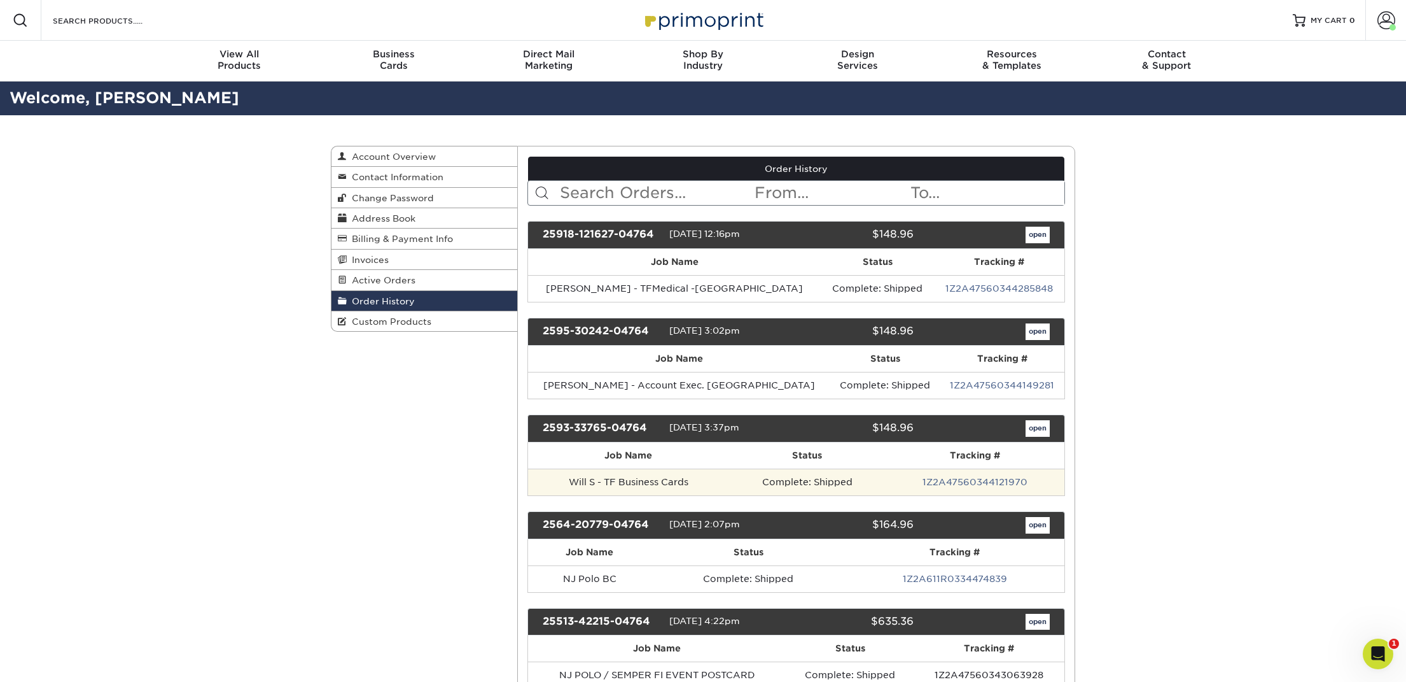
click at [650, 482] on td "Will S - TF Business Cards" at bounding box center [628, 481] width 201 height 27
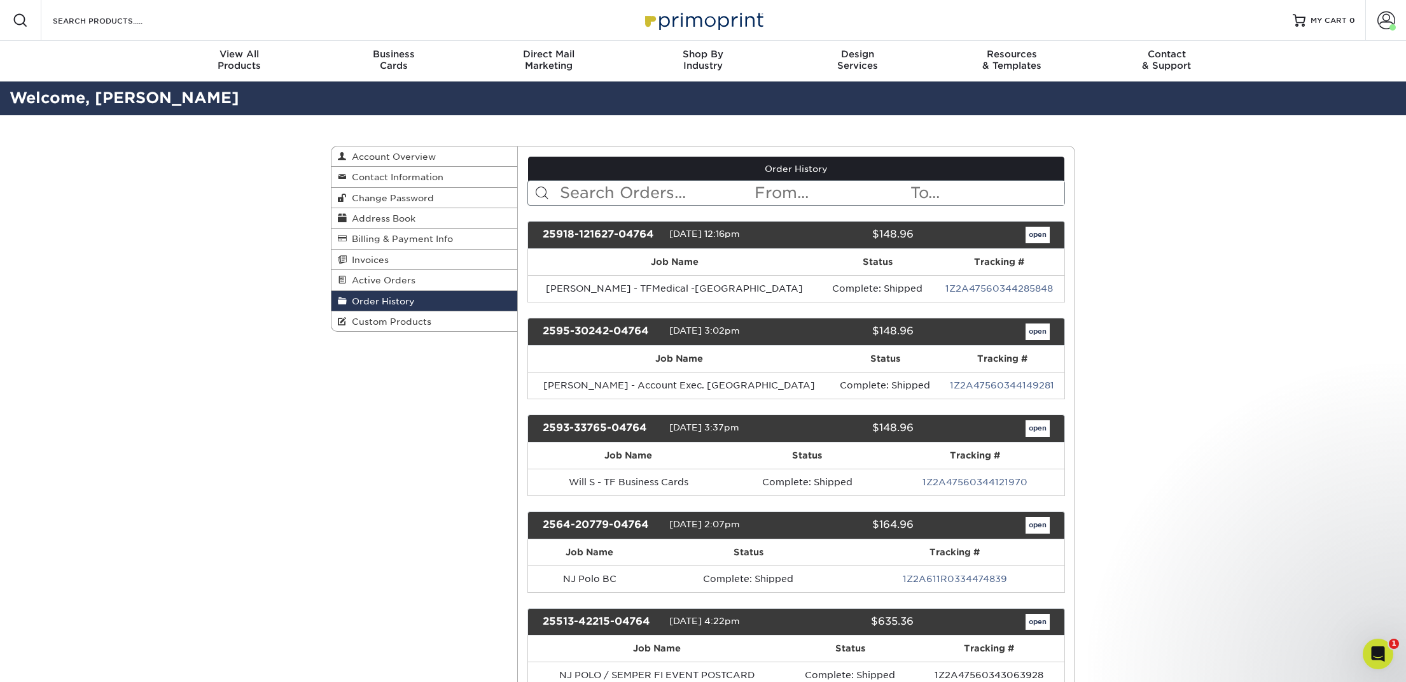
click at [1039, 425] on link "open" at bounding box center [1038, 428] width 24 height 17
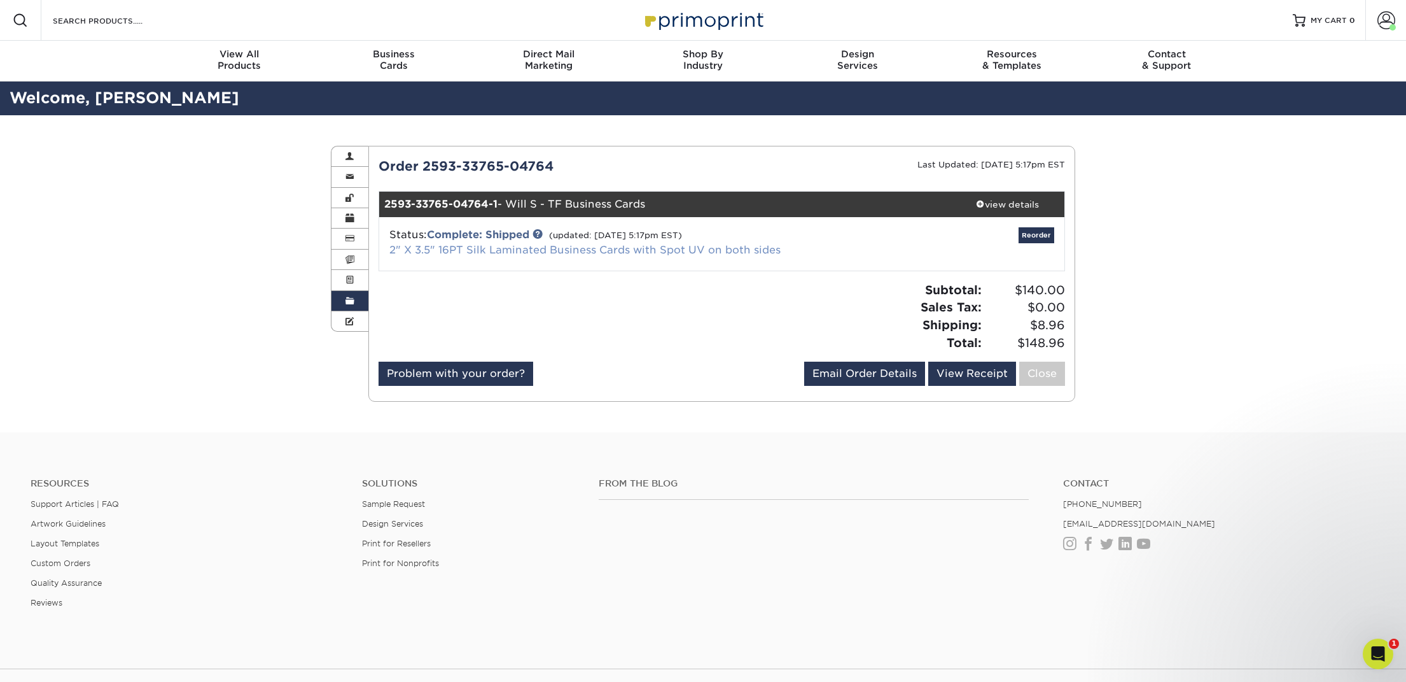
click at [616, 248] on link "2" X 3.5" 16PT Silk Laminated Business Cards with Spot UV on both sides" at bounding box center [584, 250] width 391 height 12
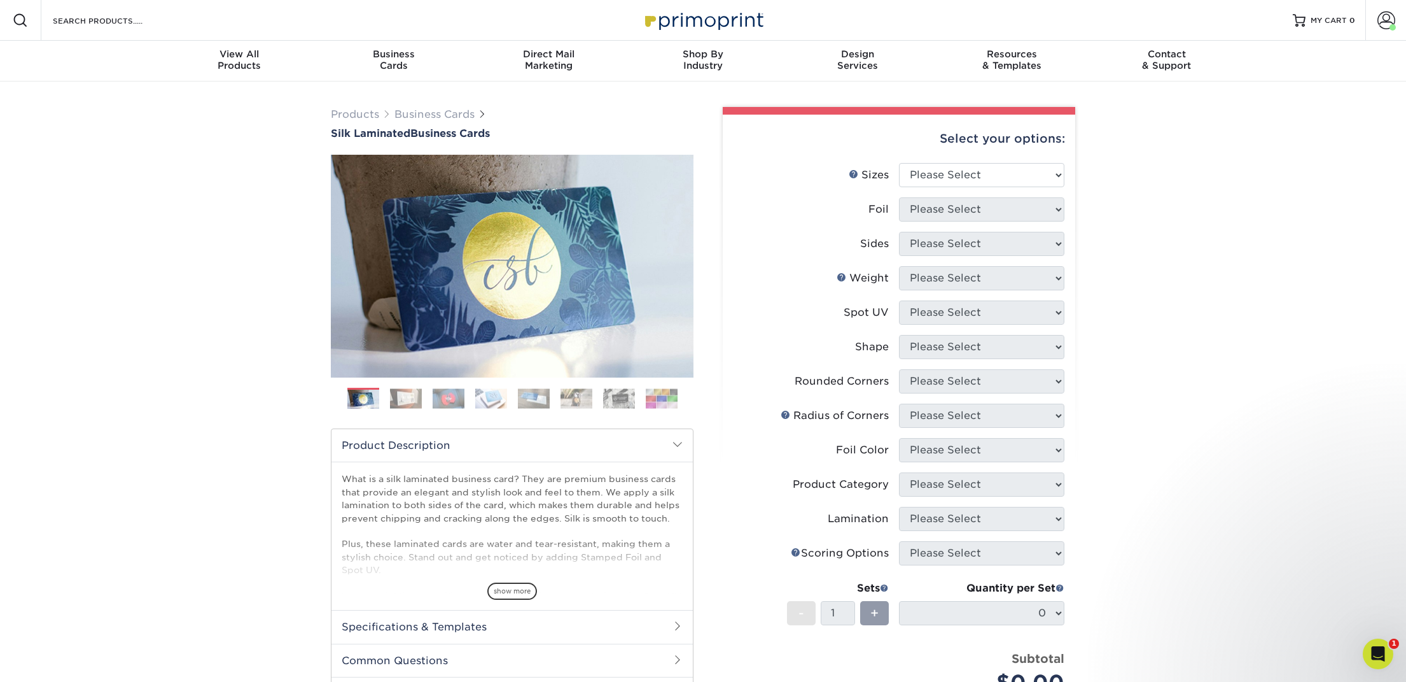
click at [1264, 133] on div "Products Business Cards Silk Laminated Business Cards Previous Next" at bounding box center [703, 483] width 1406 height 805
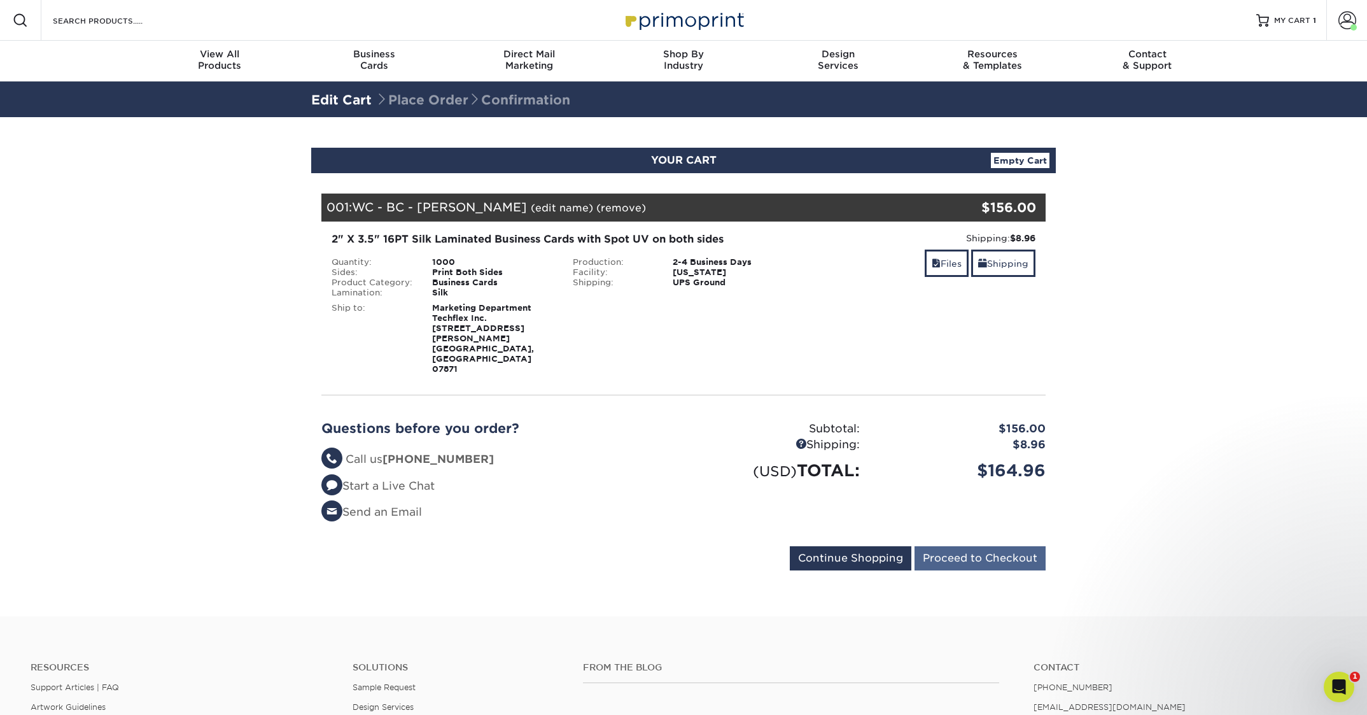
click at [967, 546] on input "Proceed to Checkout" at bounding box center [979, 558] width 131 height 24
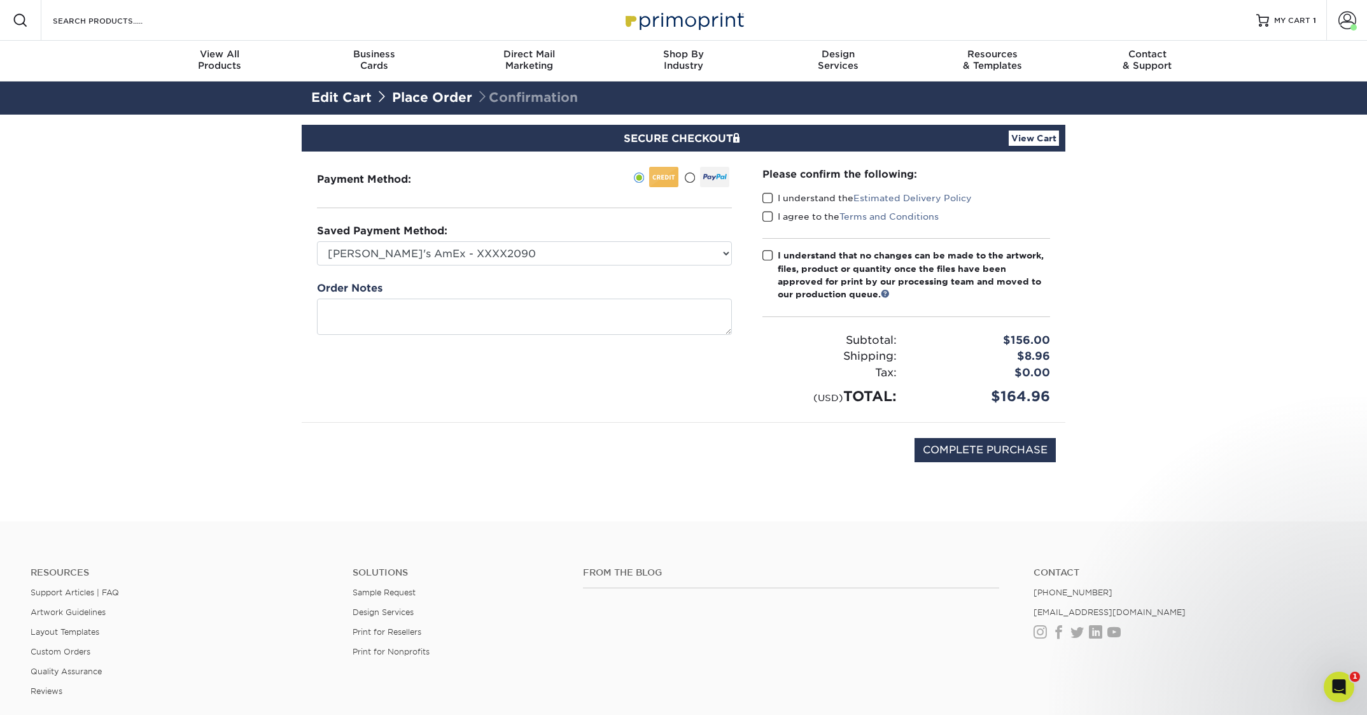
drag, startPoint x: 767, startPoint y: 200, endPoint x: 770, endPoint y: 213, distance: 13.1
click at [767, 200] on span at bounding box center [767, 198] width 11 height 12
click at [0, 0] on input "I understand the Estimated Delivery Policy" at bounding box center [0, 0] width 0 height 0
drag, startPoint x: 768, startPoint y: 218, endPoint x: 770, endPoint y: 235, distance: 17.9
click at [768, 218] on span at bounding box center [767, 217] width 11 height 12
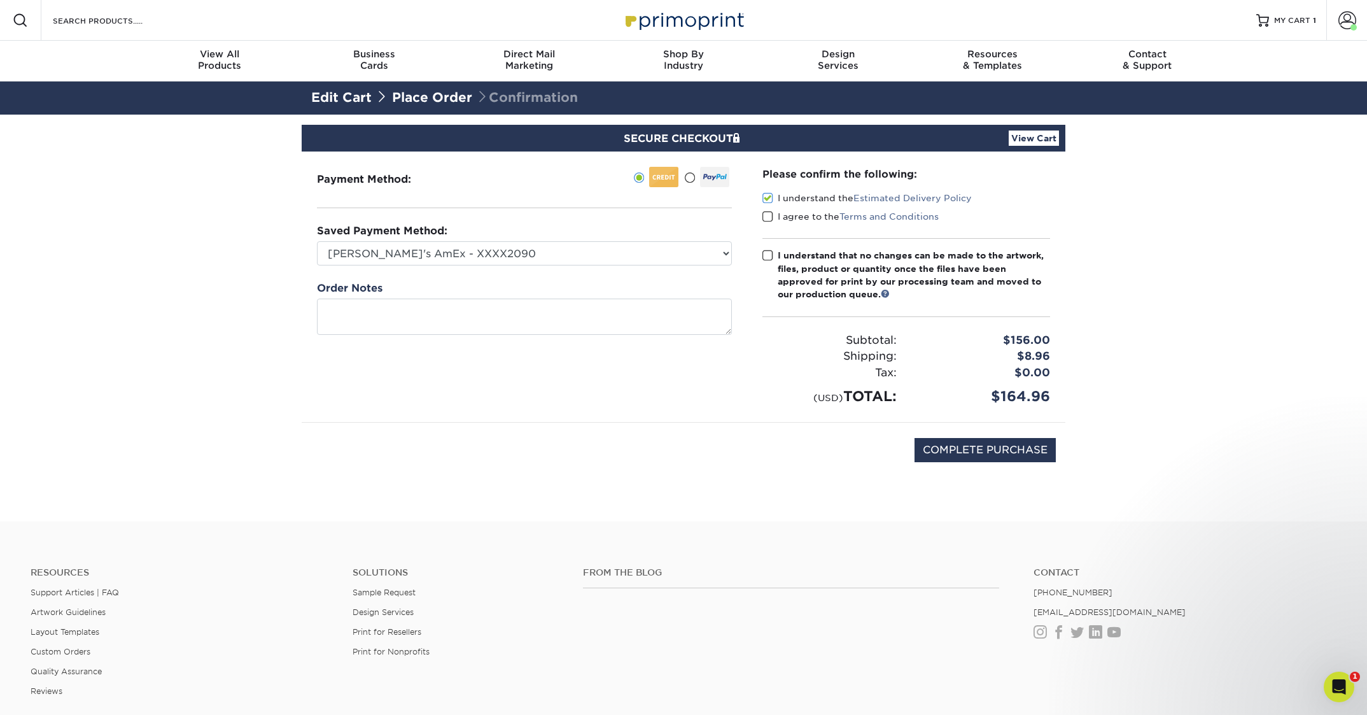
click at [0, 0] on input "I agree to the Terms and Conditions" at bounding box center [0, 0] width 0 height 0
click at [767, 256] on span at bounding box center [767, 255] width 11 height 12
click at [0, 0] on input "I understand that no changes can be made to the artwork, files, product or quan…" at bounding box center [0, 0] width 0 height 0
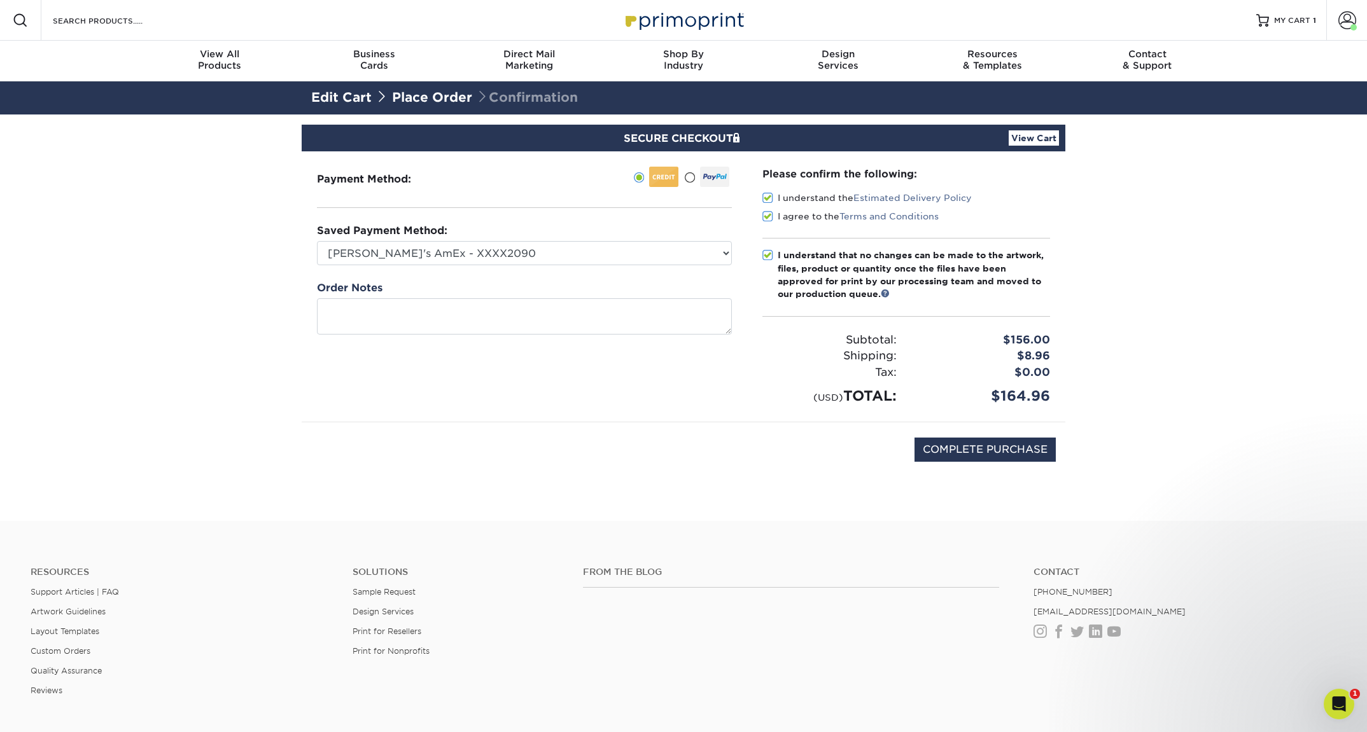
click at [1141, 426] on section "SECURE CHECKOUT View Cart Payment Method: Saved Payment Method:" at bounding box center [683, 318] width 1367 height 407
click at [976, 445] on input "COMPLETE PURCHASE" at bounding box center [984, 450] width 141 height 24
type input "PROCESSING, PLEASE WAIT..."
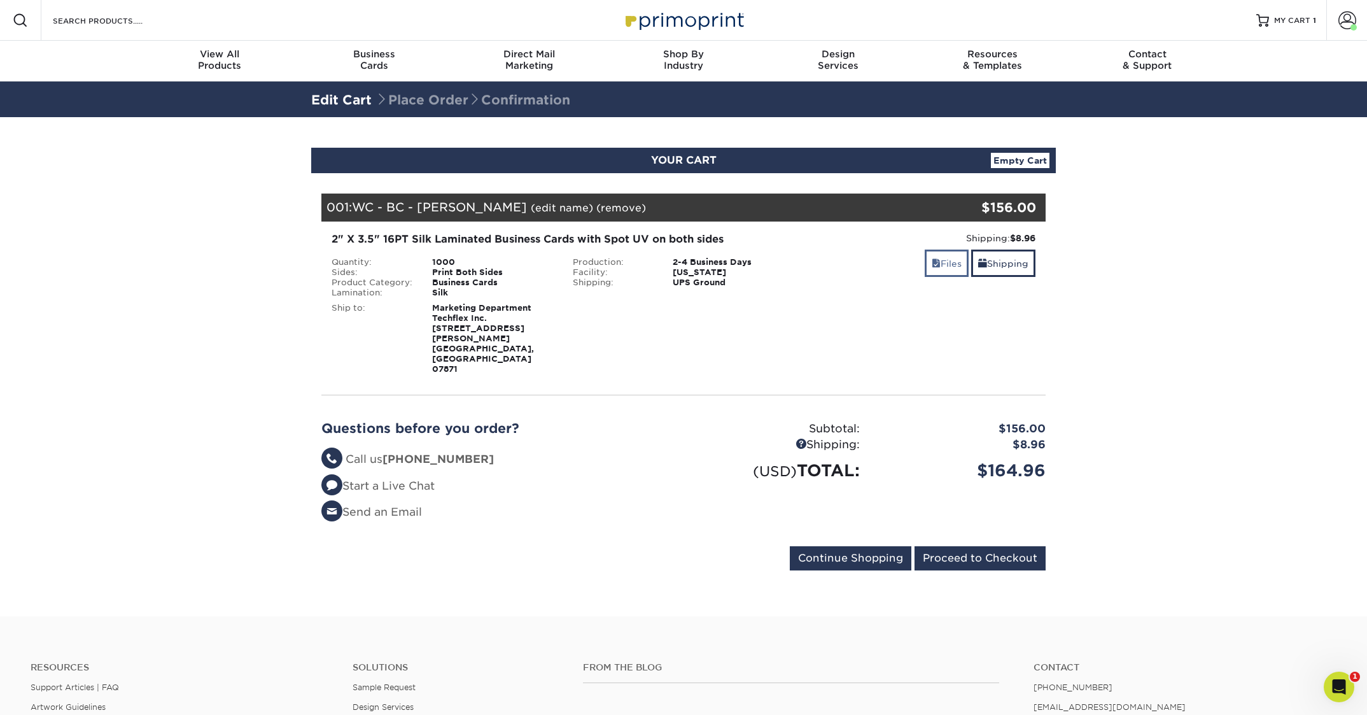
click at [947, 264] on link "Files" at bounding box center [947, 262] width 44 height 27
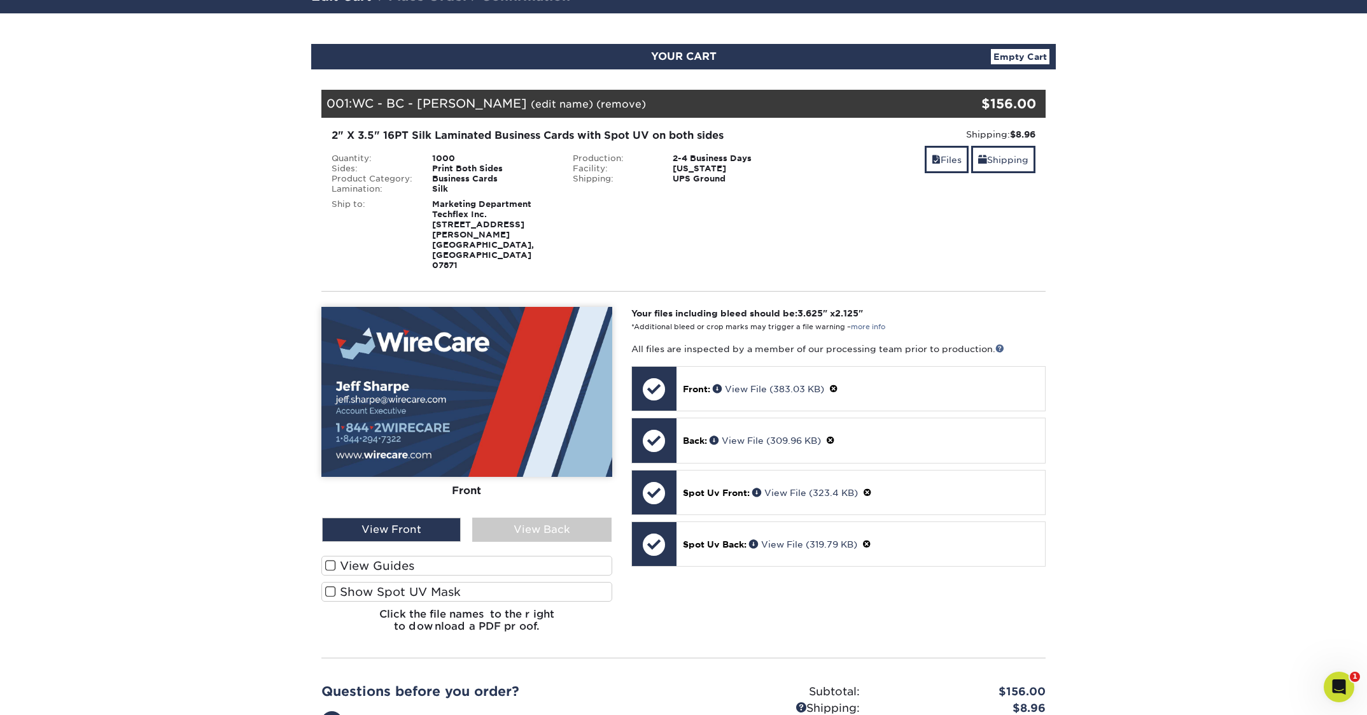
scroll to position [147, 0]
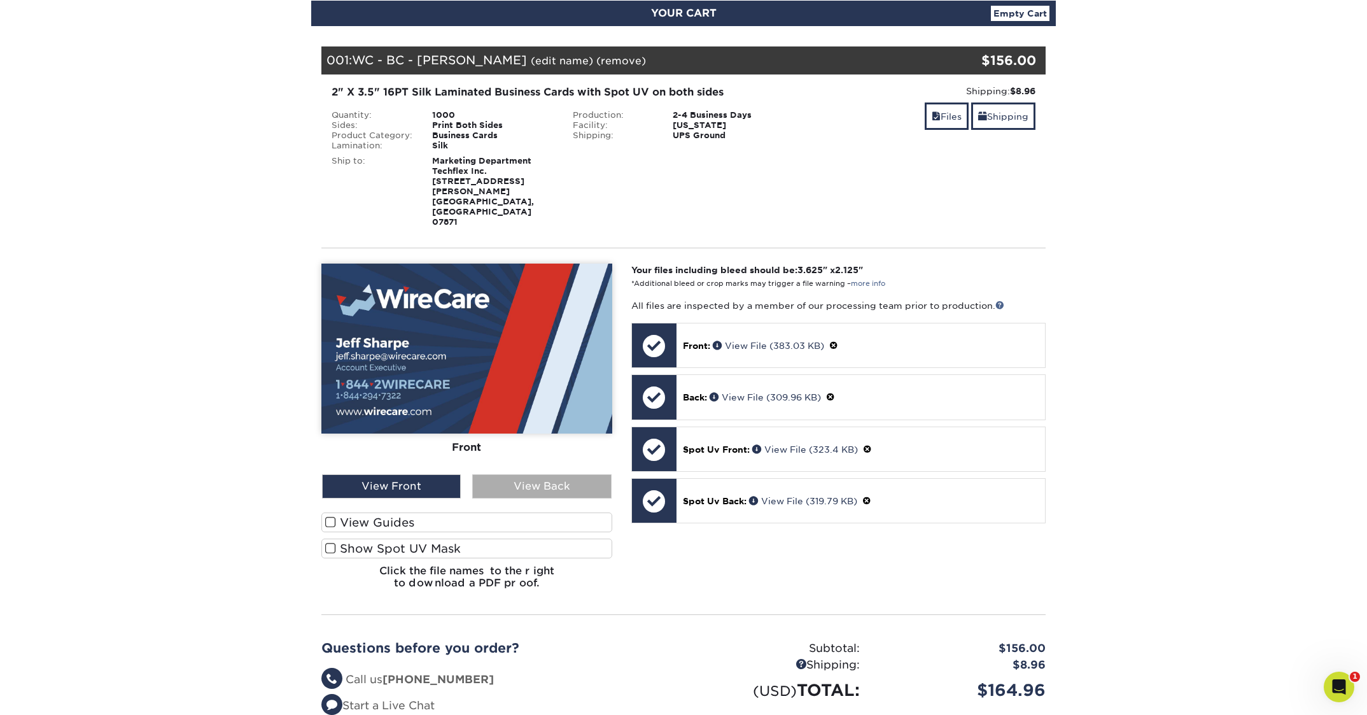
click at [533, 474] on div "View Back" at bounding box center [541, 486] width 139 height 24
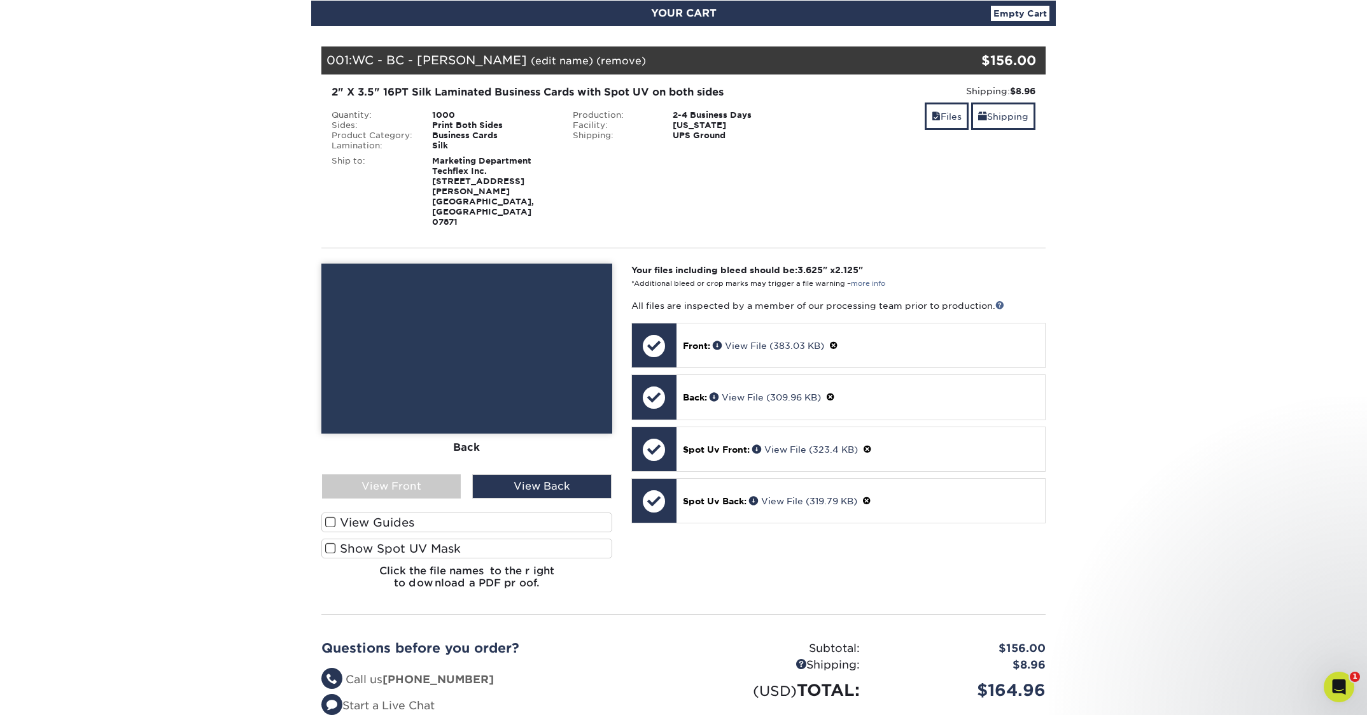
scroll to position [0, 0]
drag, startPoint x: 444, startPoint y: 459, endPoint x: 389, endPoint y: 493, distance: 63.7
click at [444, 474] on div "View Front" at bounding box center [391, 486] width 139 height 24
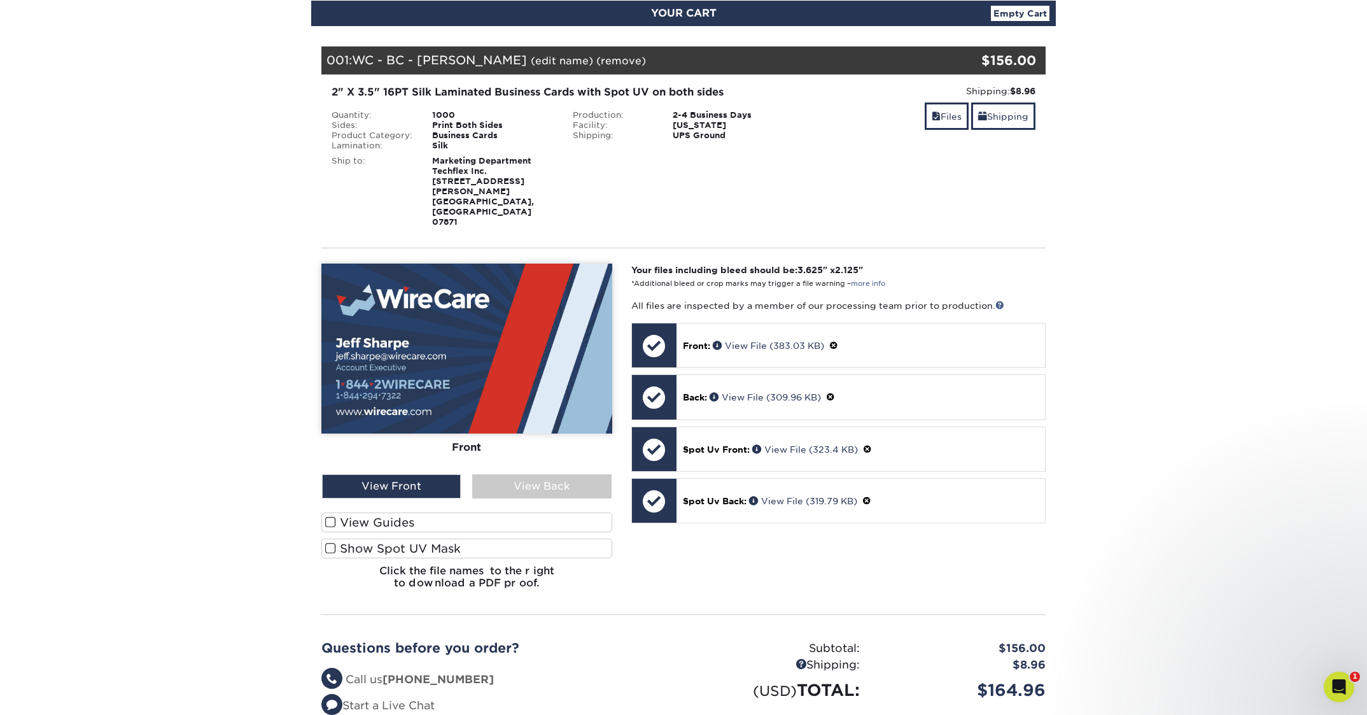
click at [360, 538] on label "Show Spot UV Mask" at bounding box center [466, 548] width 291 height 20
click at [0, 0] on input "Show Spot UV Mask" at bounding box center [0, 0] width 0 height 0
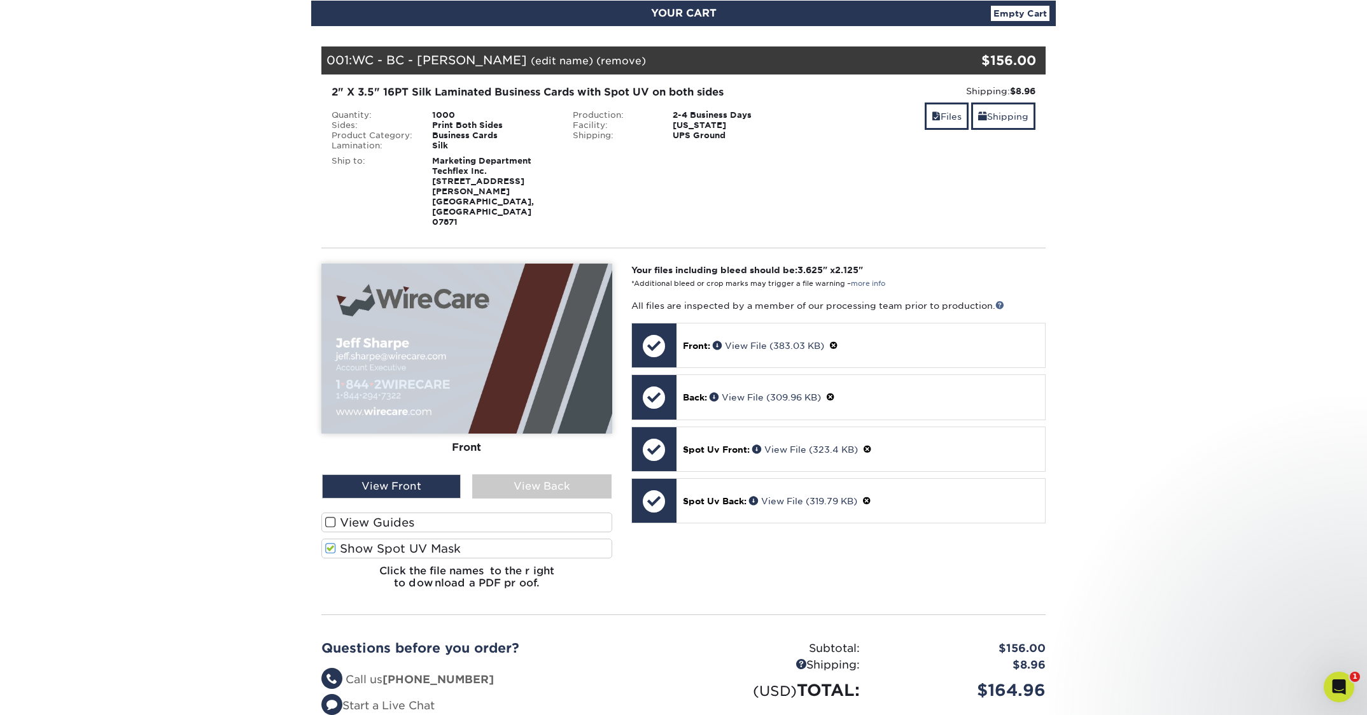
click at [327, 542] on span at bounding box center [330, 548] width 11 height 12
click at [0, 0] on input "Show Spot UV Mask" at bounding box center [0, 0] width 0 height 0
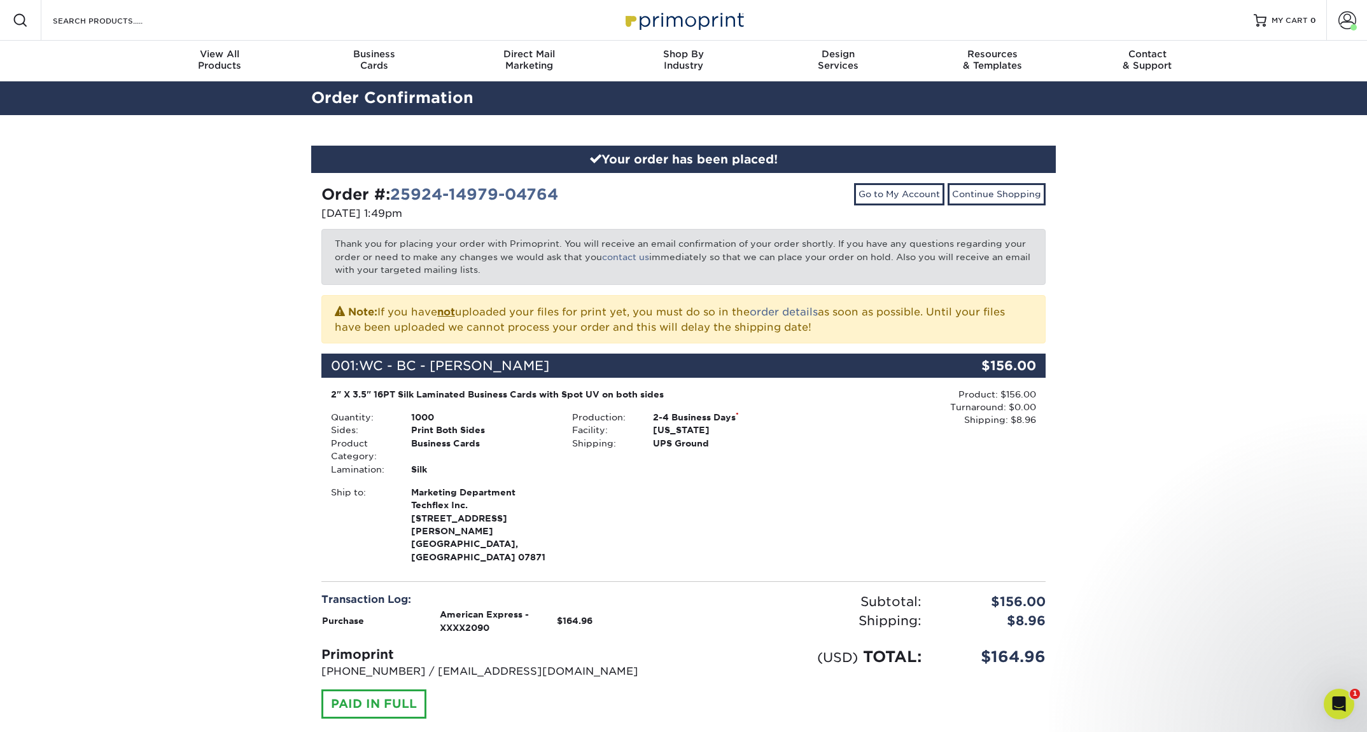
click at [1220, 425] on div "Your order has been placed! Order #: 25924-14979-04764 [DATE] 1:49pm Go to My A…" at bounding box center [683, 464] width 1367 height 699
